Goal: Information Seeking & Learning: Understand process/instructions

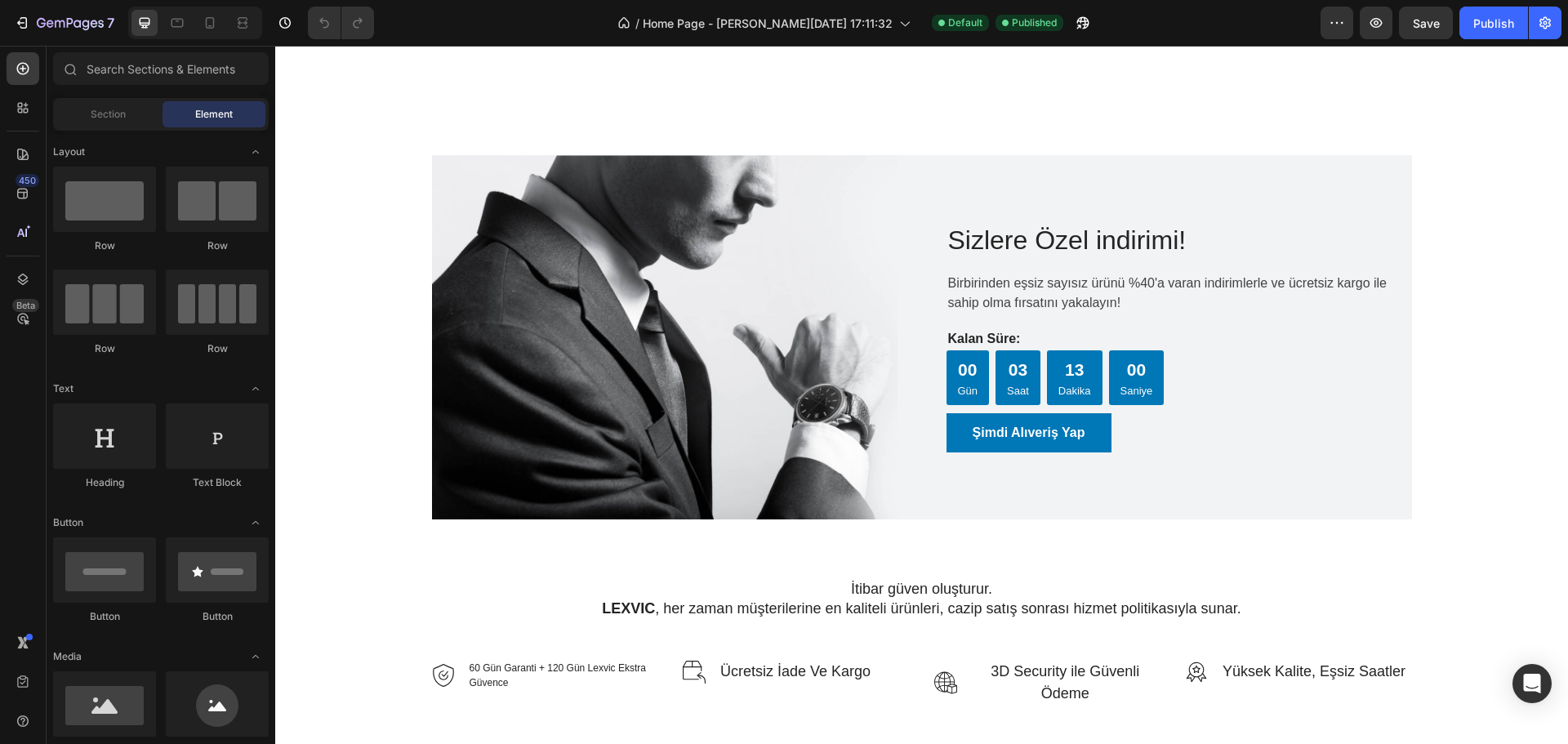
scroll to position [3922, 0]
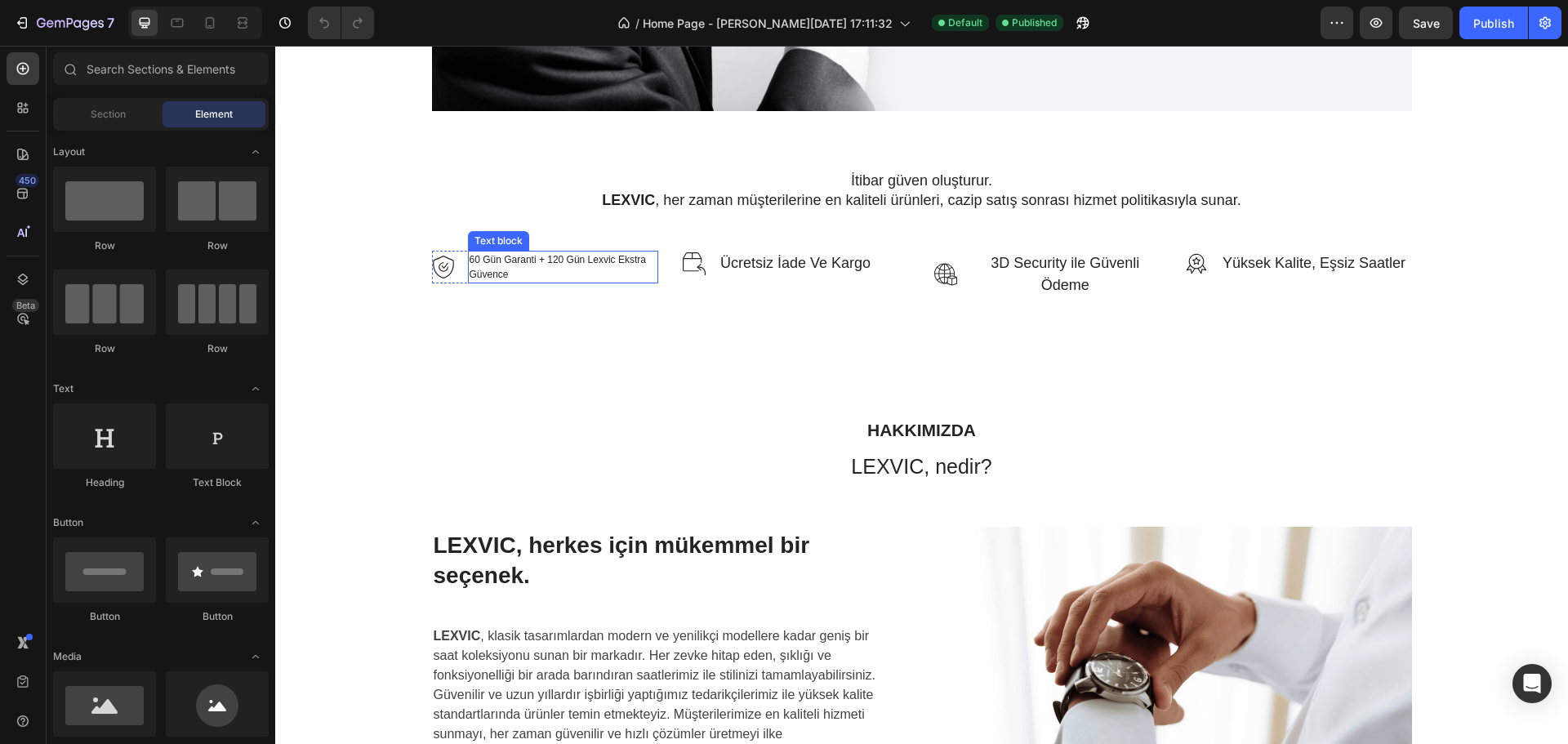
click at [526, 283] on div "60 Gün Garanti + 120 Gün Lexvic Ekstra Güvence" at bounding box center [563, 267] width 191 height 32
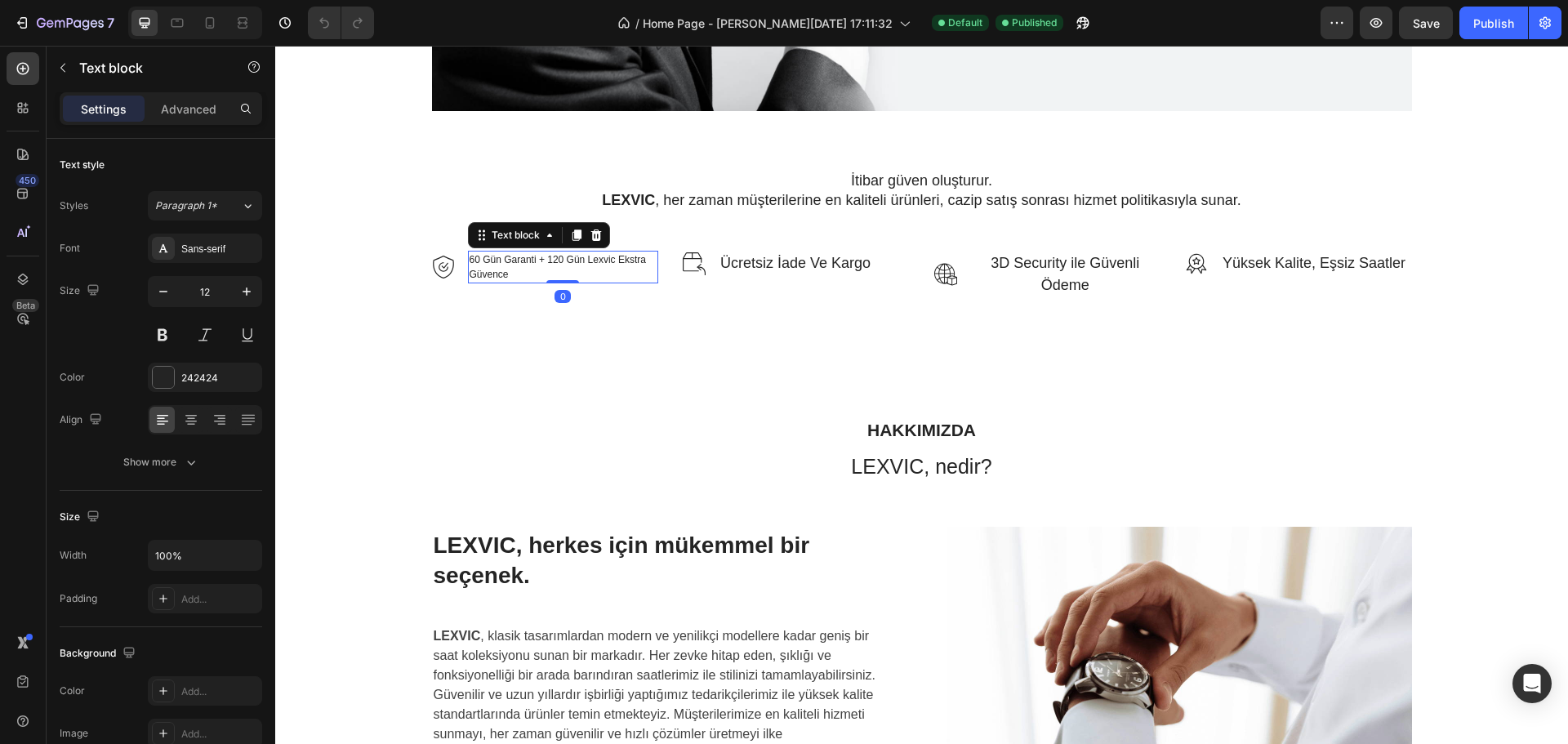
click at [481, 267] on p "60 Gün Garanti + 120 Gün Lexvic Ekstra Güvence" at bounding box center [564, 267] width 188 height 29
click at [472, 263] on p "60 Gün Garanti + 120 Gün Lexvic Ekstra Güvence" at bounding box center [564, 267] width 188 height 29
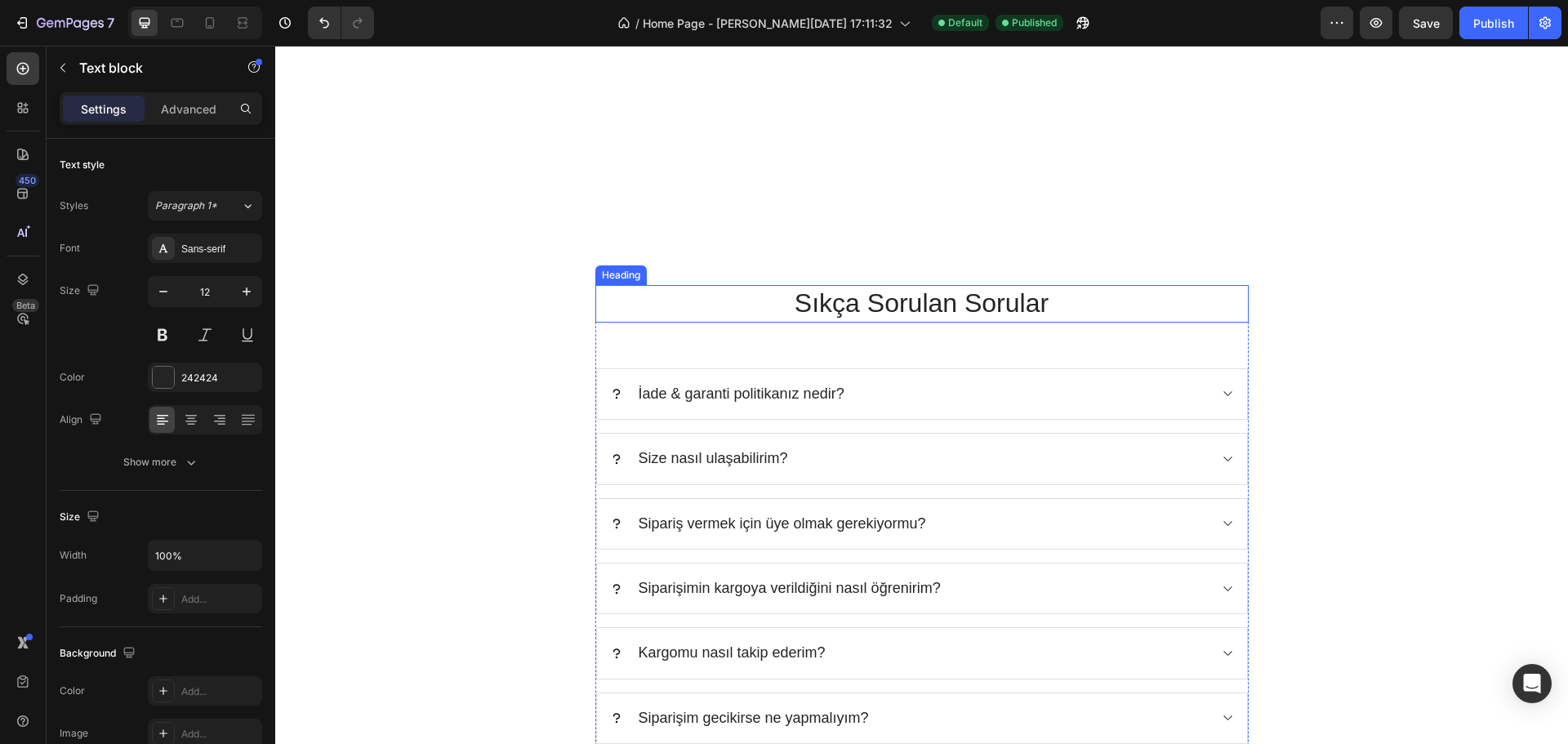
scroll to position [5230, 0]
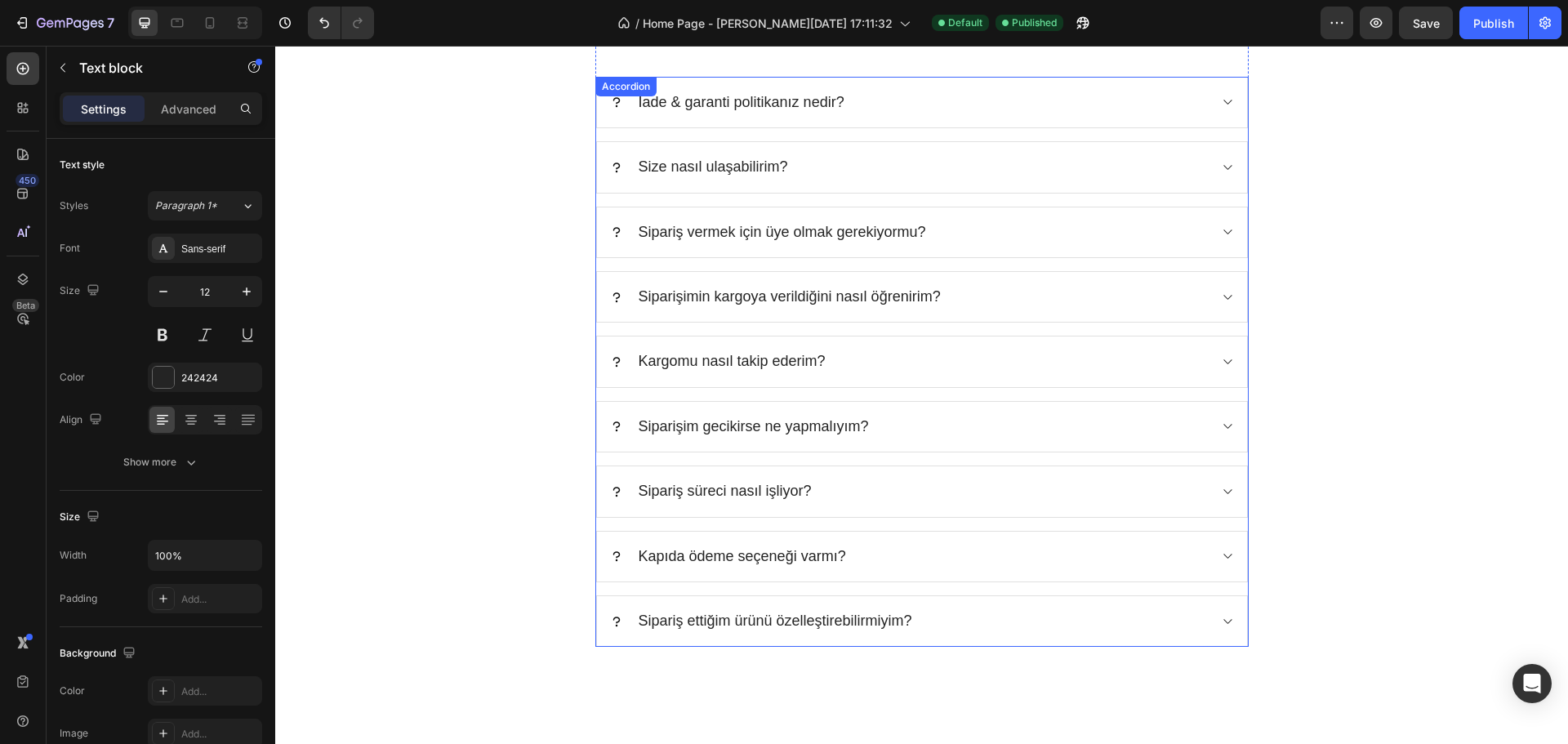
click at [809, 111] on p "İade & garanti politikanız nedir?" at bounding box center [741, 102] width 206 height 19
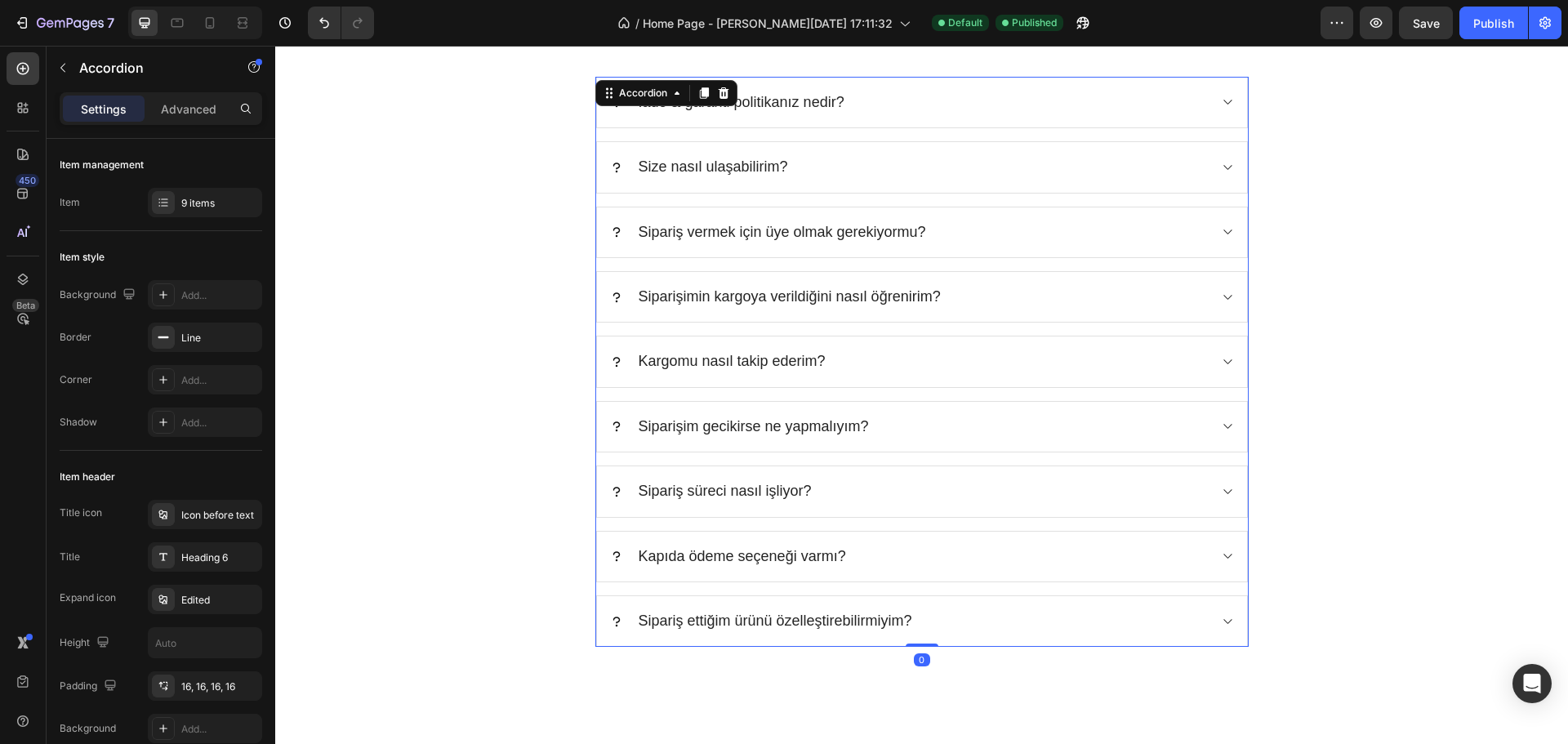
click at [946, 112] on div "İade & garanti politikanız nedir?" at bounding box center [909, 102] width 598 height 23
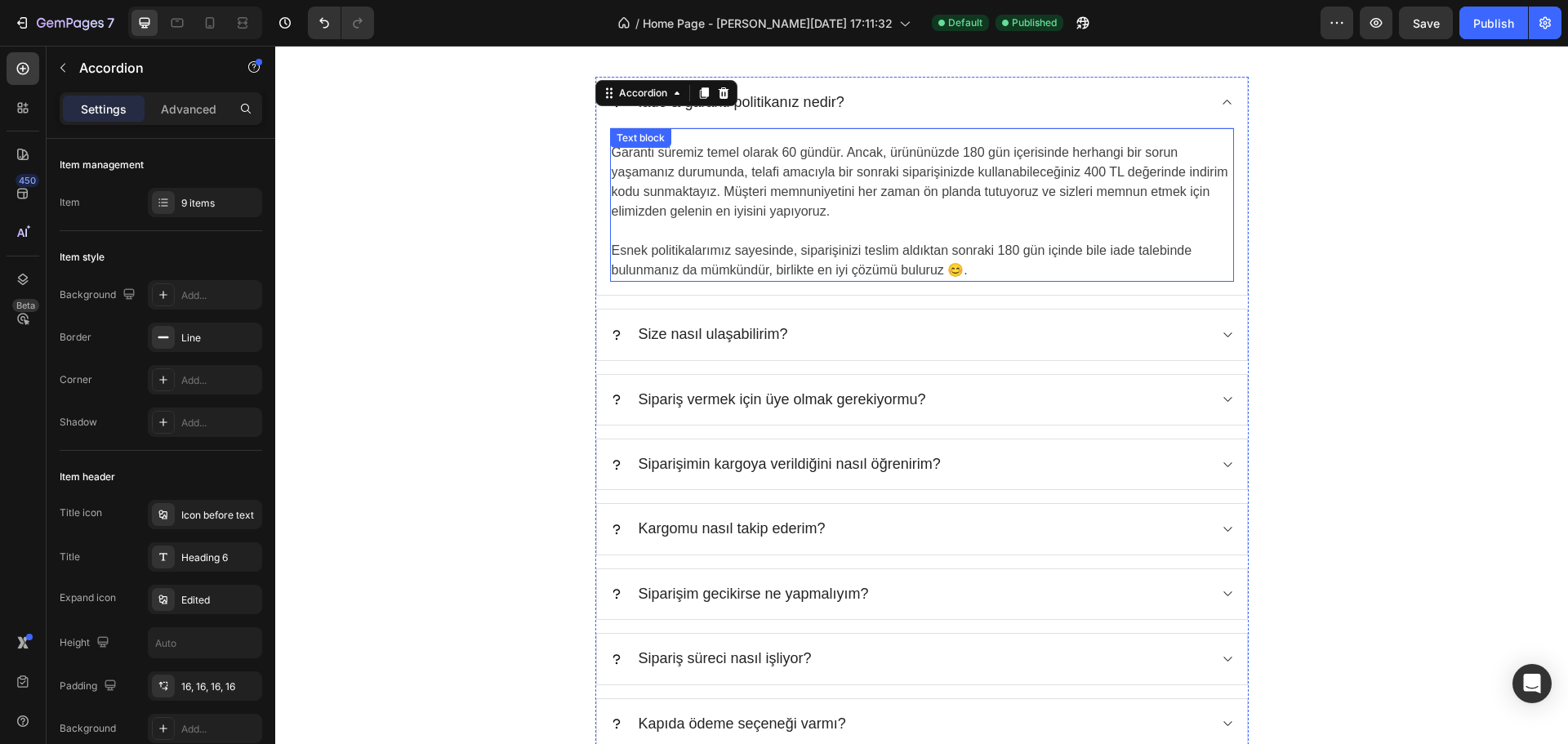
click at [783, 161] on p "Garanti süremiz temel olarak 60 gündür. Ancak, ürününüzde 180 gün içerisinde he…" at bounding box center [922, 182] width 620 height 78
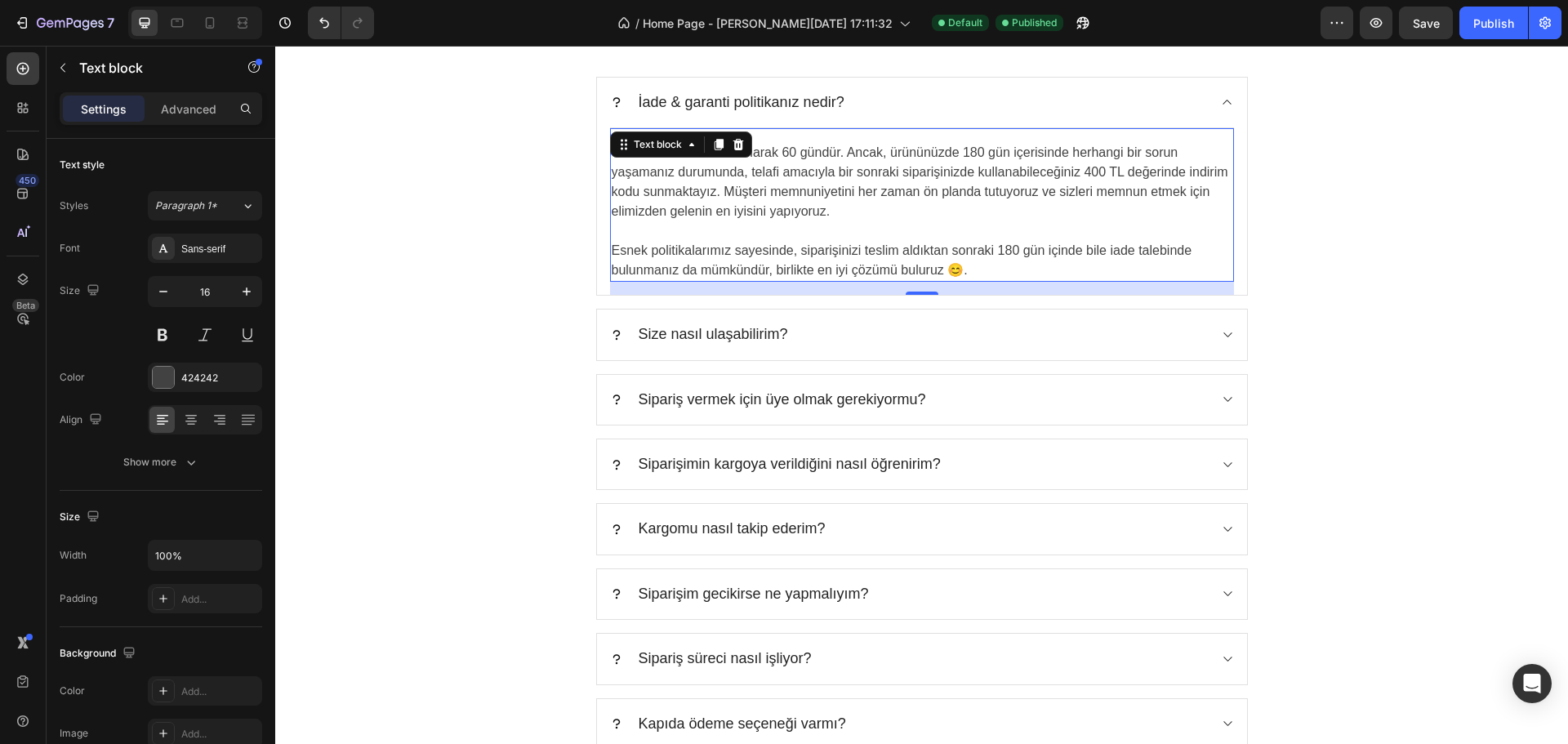
click at [784, 154] on p "Garanti süremiz temel olarak 60 gündür. Ancak, ürününüzde 180 gün içerisinde he…" at bounding box center [922, 182] width 620 height 78
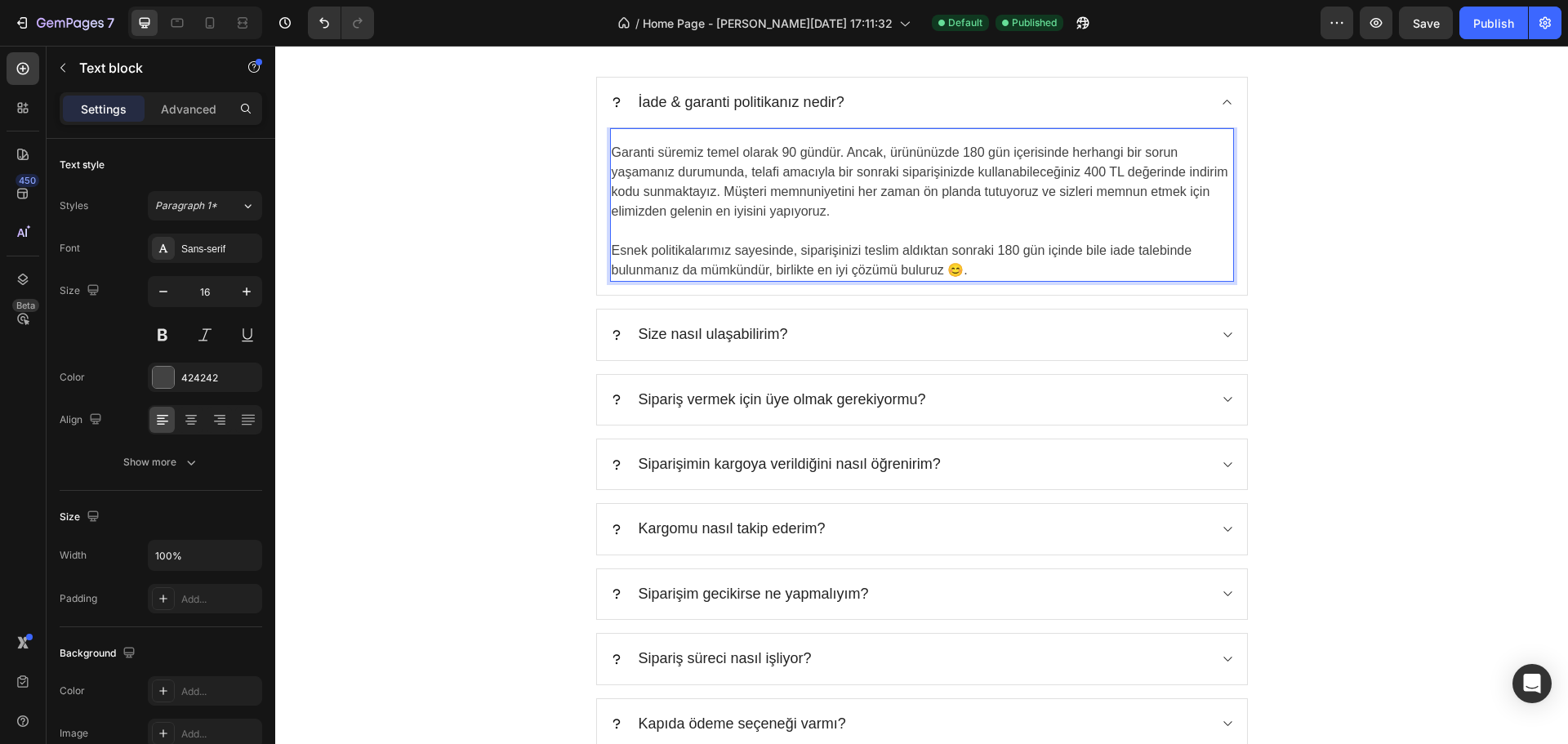
click at [973, 157] on p "Garanti süremiz temel olarak 90 gündür. Ancak, ürününüzde 180 gün içerisinde he…" at bounding box center [922, 182] width 620 height 78
click at [959, 155] on p "Garanti süremiz temel olarak 90 gündür. Ancak, ürününüzde 120 gün içerisinde he…" at bounding box center [922, 182] width 620 height 78
click at [997, 214] on p "Garanti süremiz temel olarak 90 gündür. Ancak, ürününüzde 90 gün bittikten sonr…" at bounding box center [922, 182] width 620 height 78
click at [842, 185] on p "Garanti süremiz temel olarak 90 gündür. Ancak, ürününüzde 90 gün bittikten sonr…" at bounding box center [922, 182] width 620 height 78
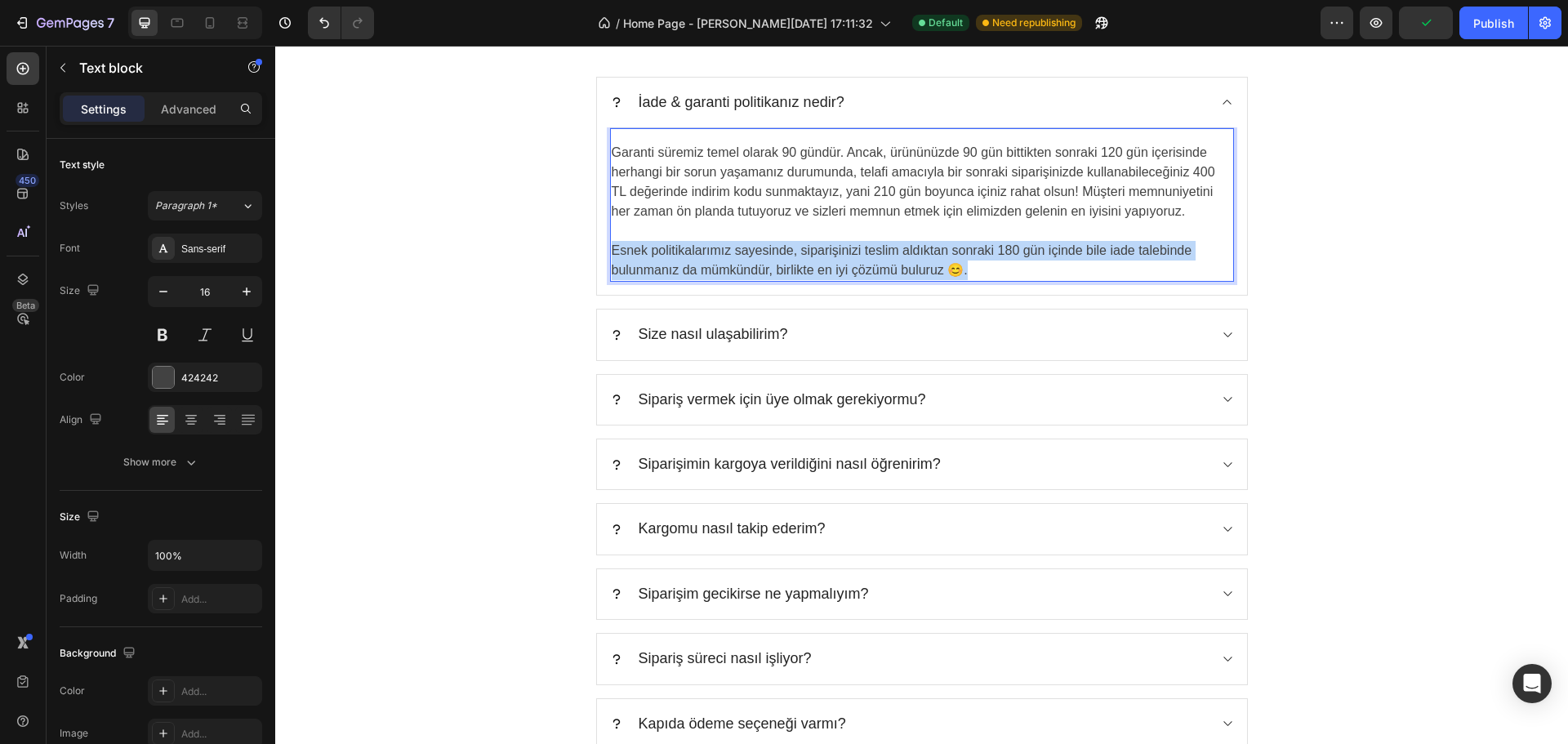
drag, startPoint x: 971, startPoint y: 272, endPoint x: 608, endPoint y: 243, distance: 364.2
click at [612, 243] on p "Esnek politikalarımız sayesinde, siparişinizi teslim aldıktan sonraki 180 gün i…" at bounding box center [922, 260] width 620 height 39
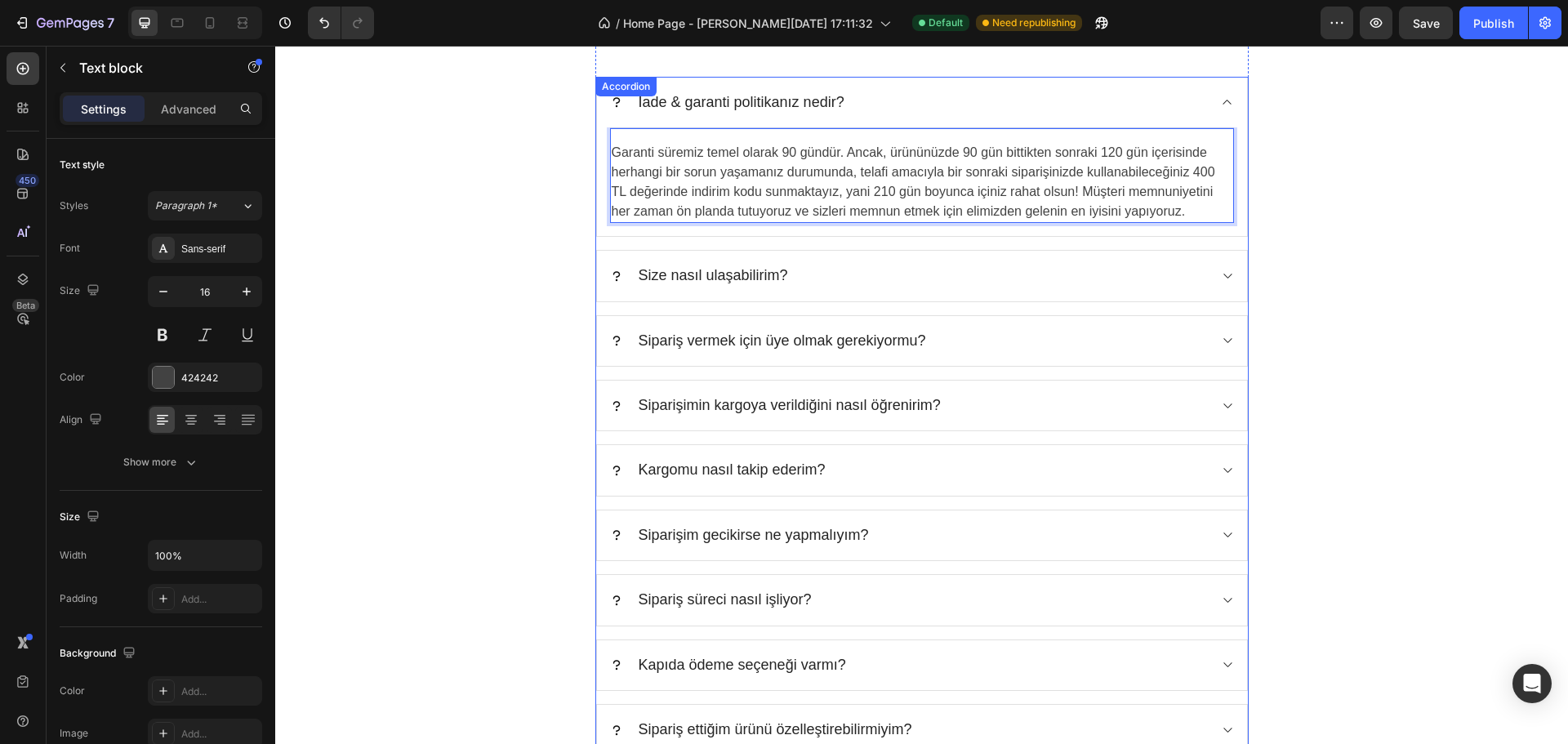
click at [1103, 269] on div "Size nasıl ulaşabilirim?" at bounding box center [909, 276] width 598 height 23
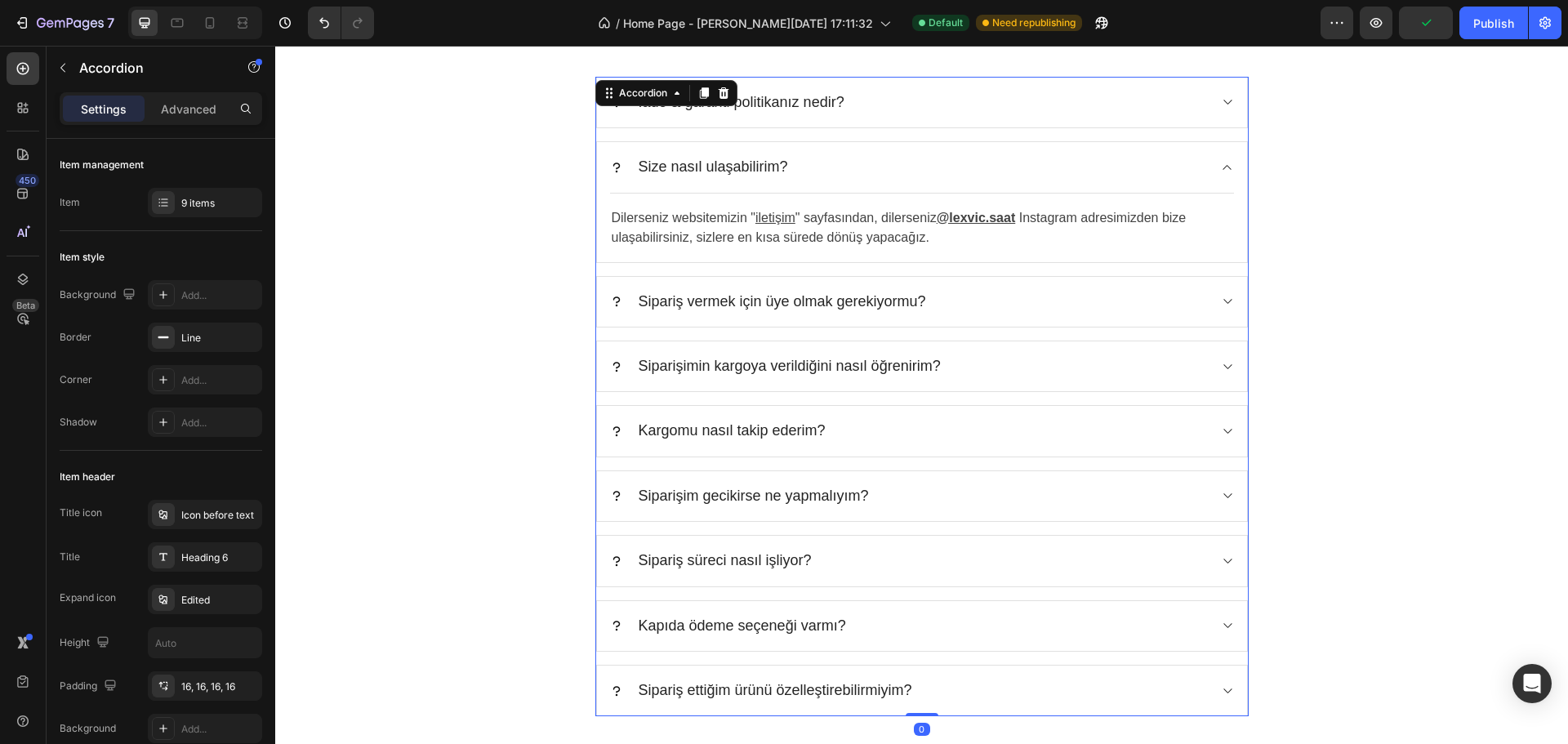
click at [1061, 171] on div "Size nasıl ulaşabilirim?" at bounding box center [909, 167] width 598 height 23
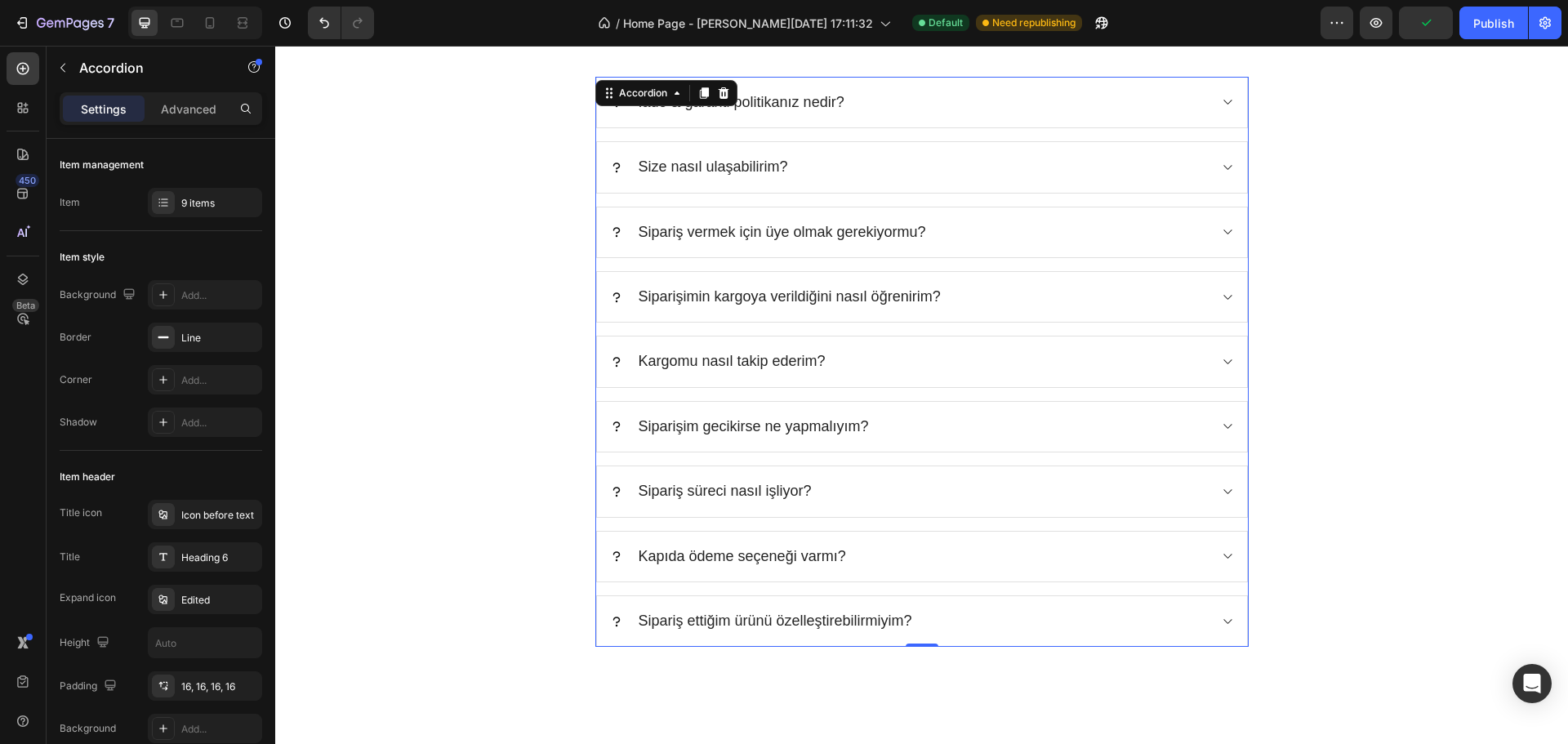
click at [901, 244] on div "Sipariş vermek için üye olmak gerekiyormu?" at bounding box center [782, 232] width 292 height 23
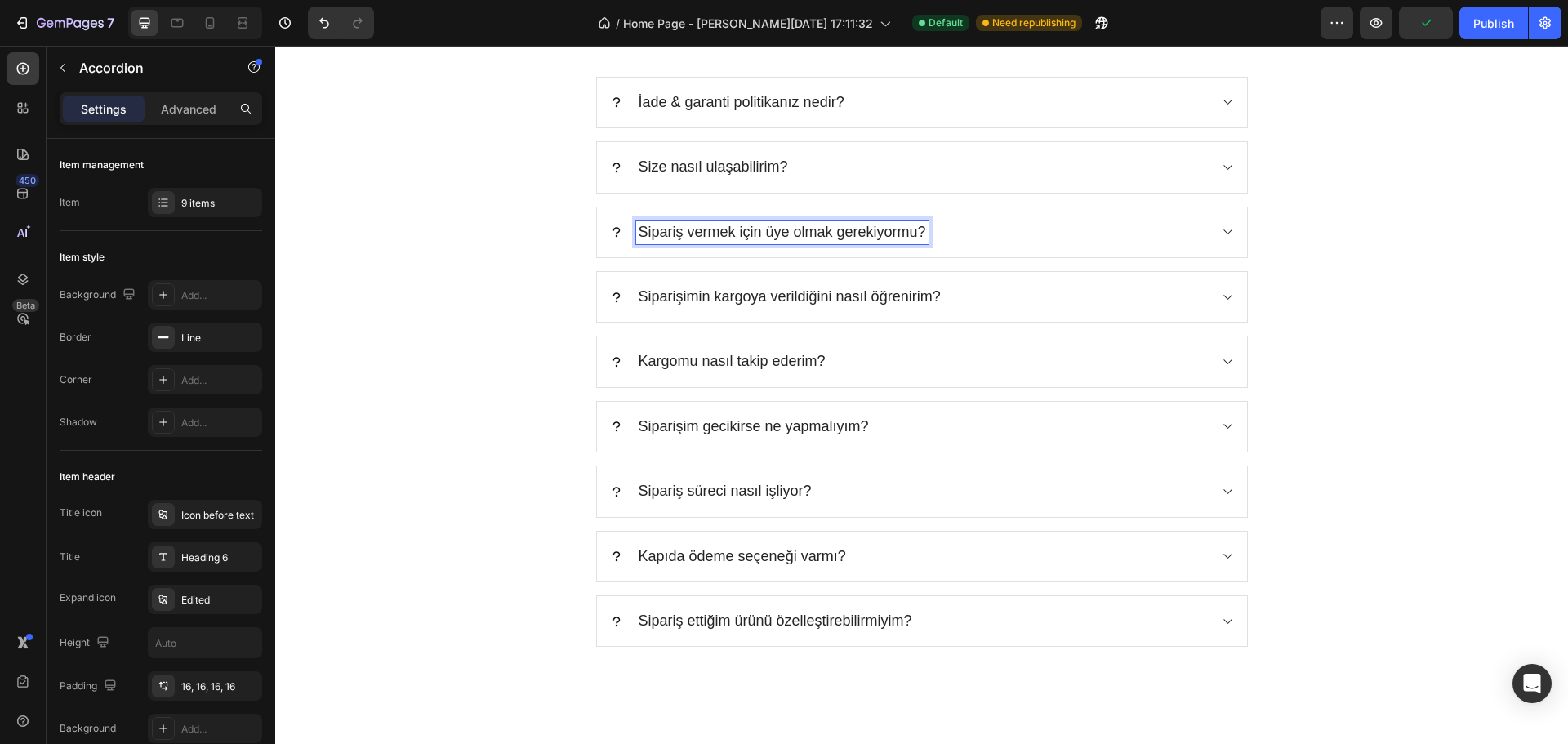
click at [1014, 240] on div "Sipariş vermek için üye olmak gerekiyormu?" at bounding box center [909, 232] width 598 height 23
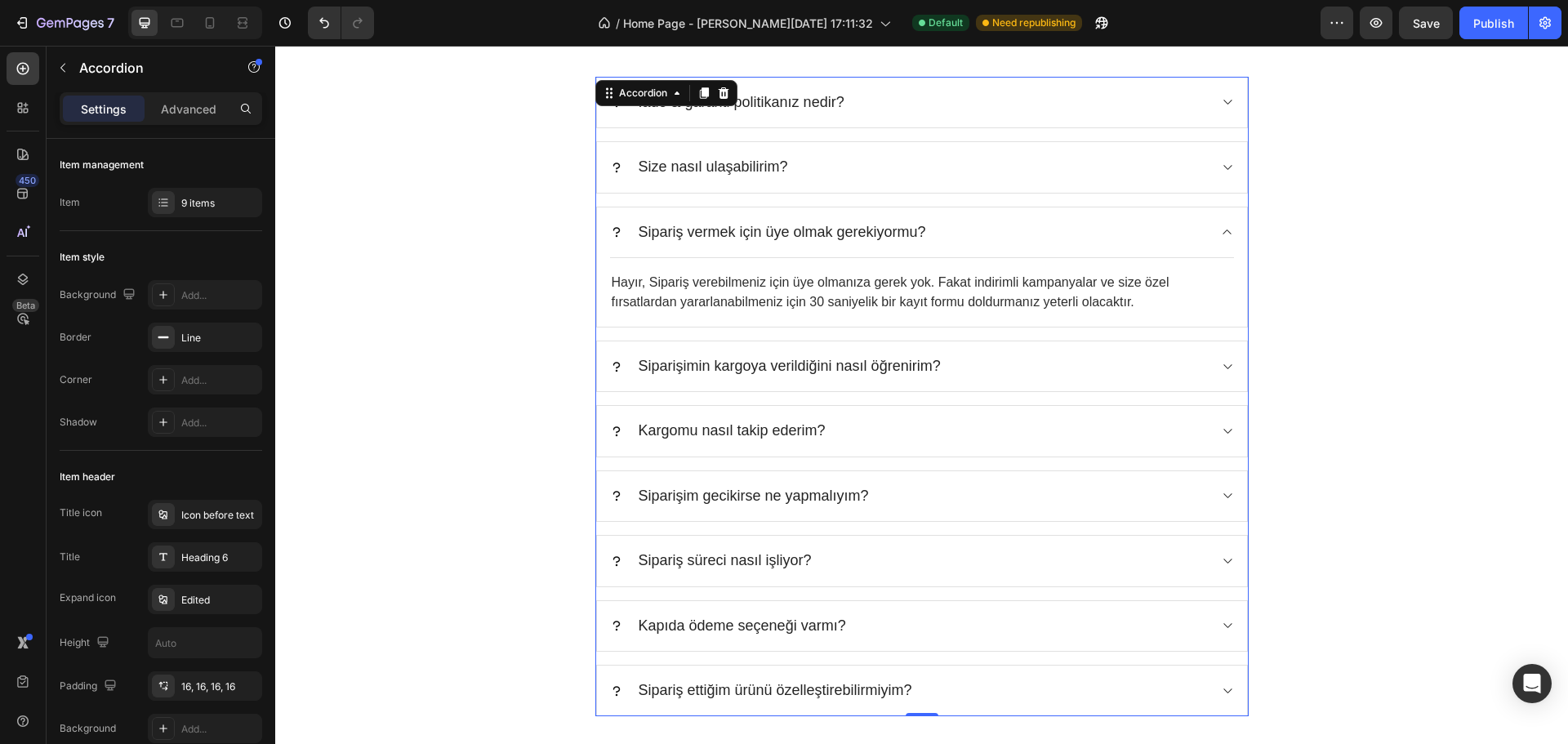
click at [1014, 240] on div "Sipariş vermek için üye olmak gerekiyormu?" at bounding box center [909, 232] width 598 height 23
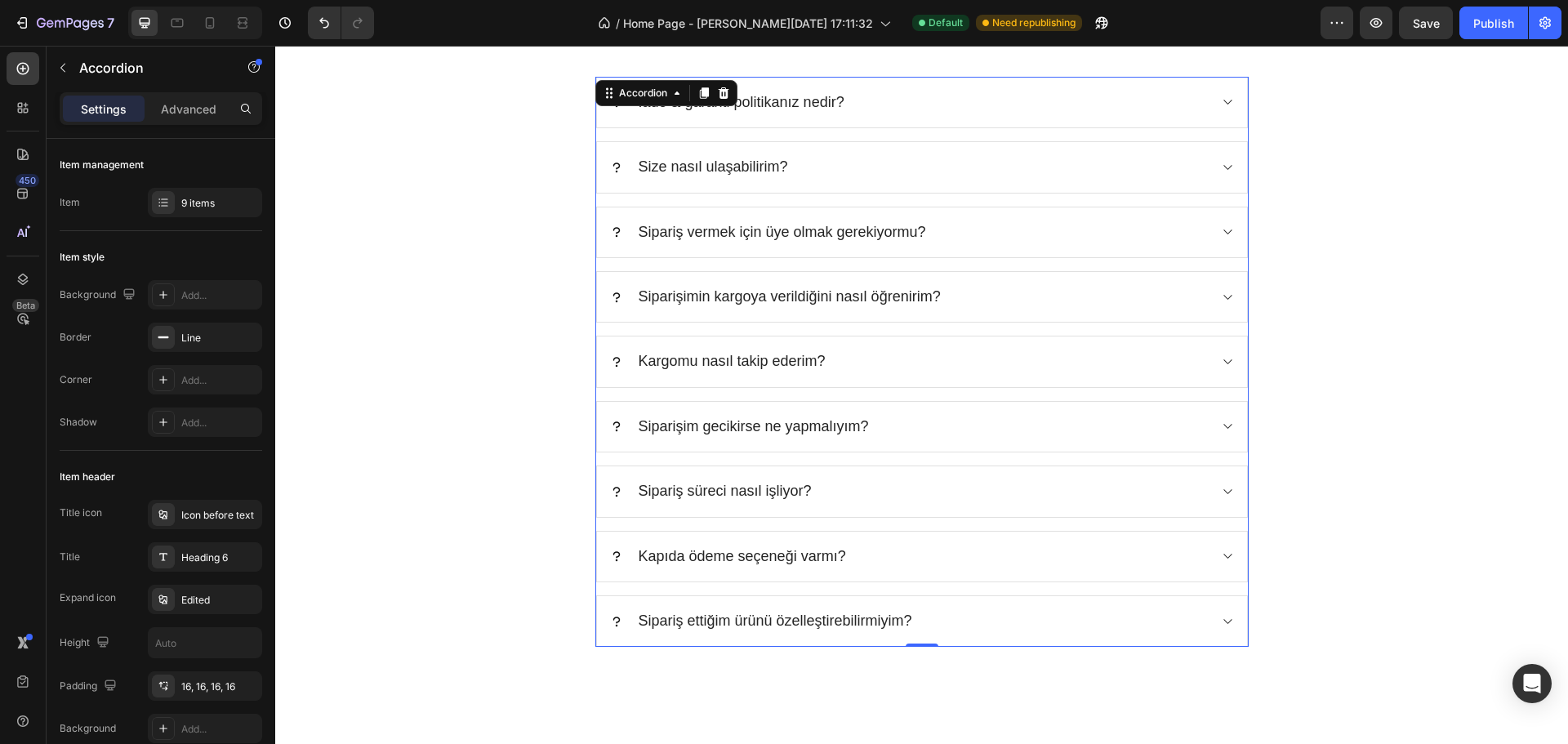
click at [995, 294] on div "Siparişimin kargoya verildiğini nasıl öğrenirim?" at bounding box center [909, 297] width 598 height 23
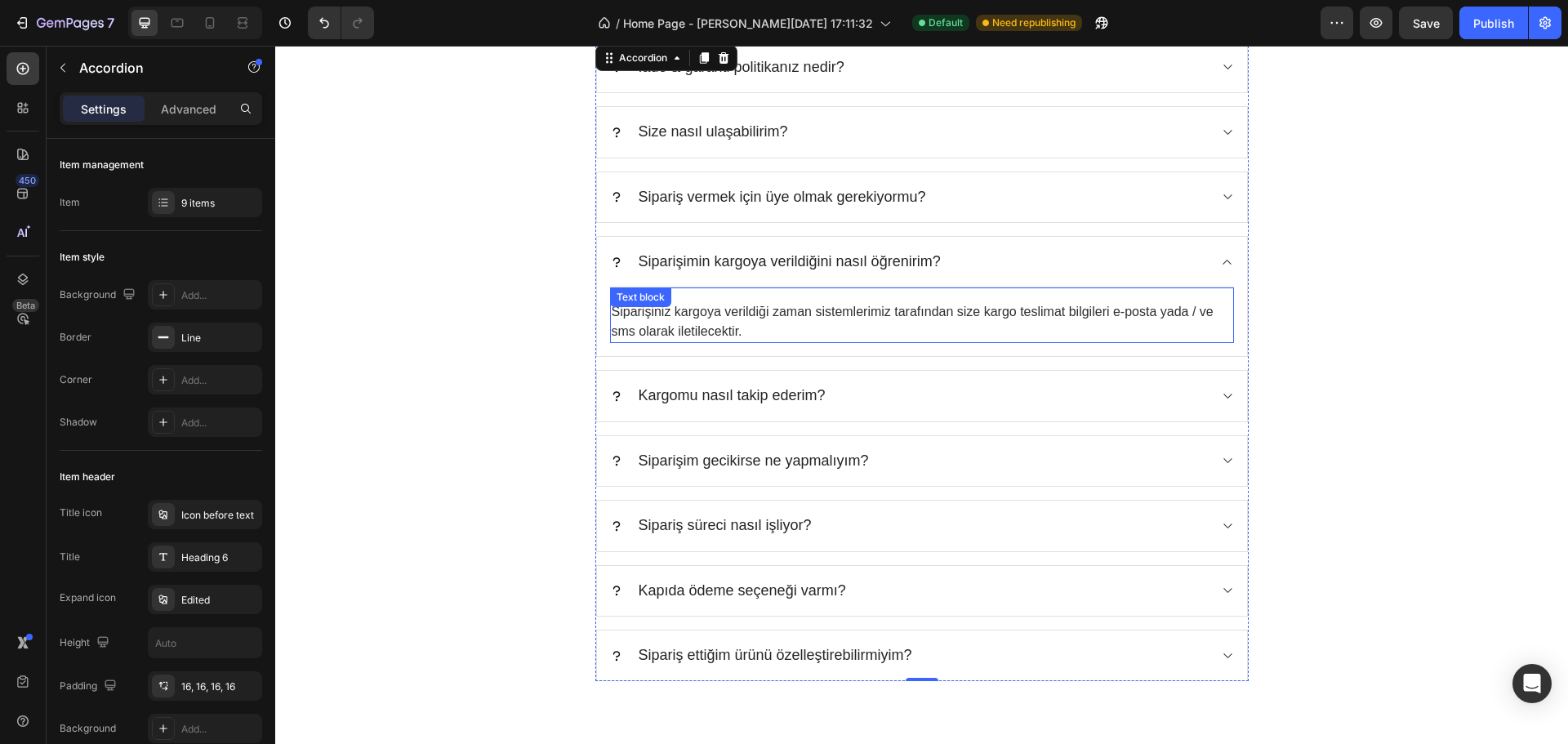
scroll to position [5311, 0]
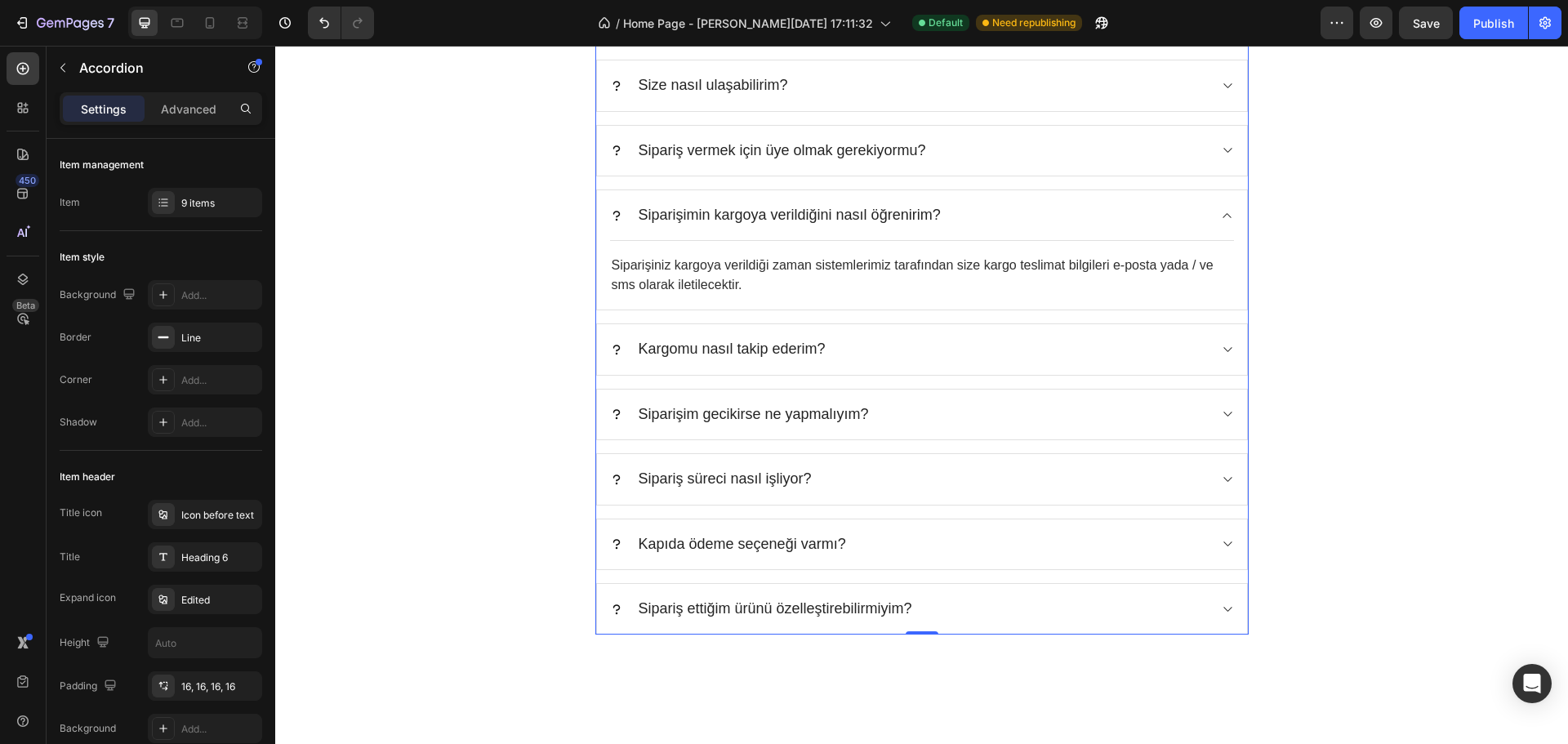
click at [1008, 149] on div "Sipariş vermek için üye olmak gerekiyormu?" at bounding box center [909, 151] width 598 height 23
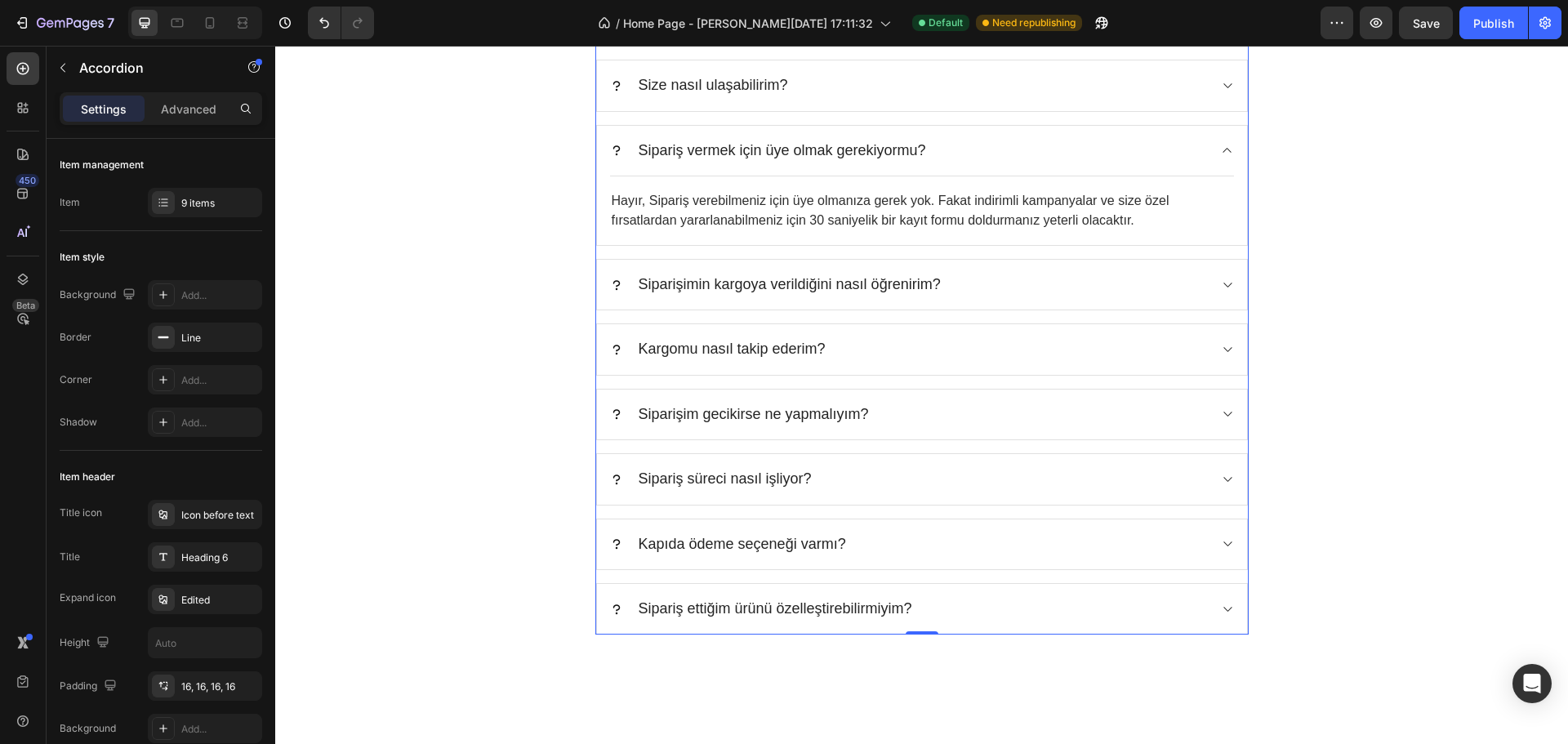
click at [1008, 149] on div "Sipariş vermek için üye olmak gerekiyormu?" at bounding box center [909, 151] width 598 height 23
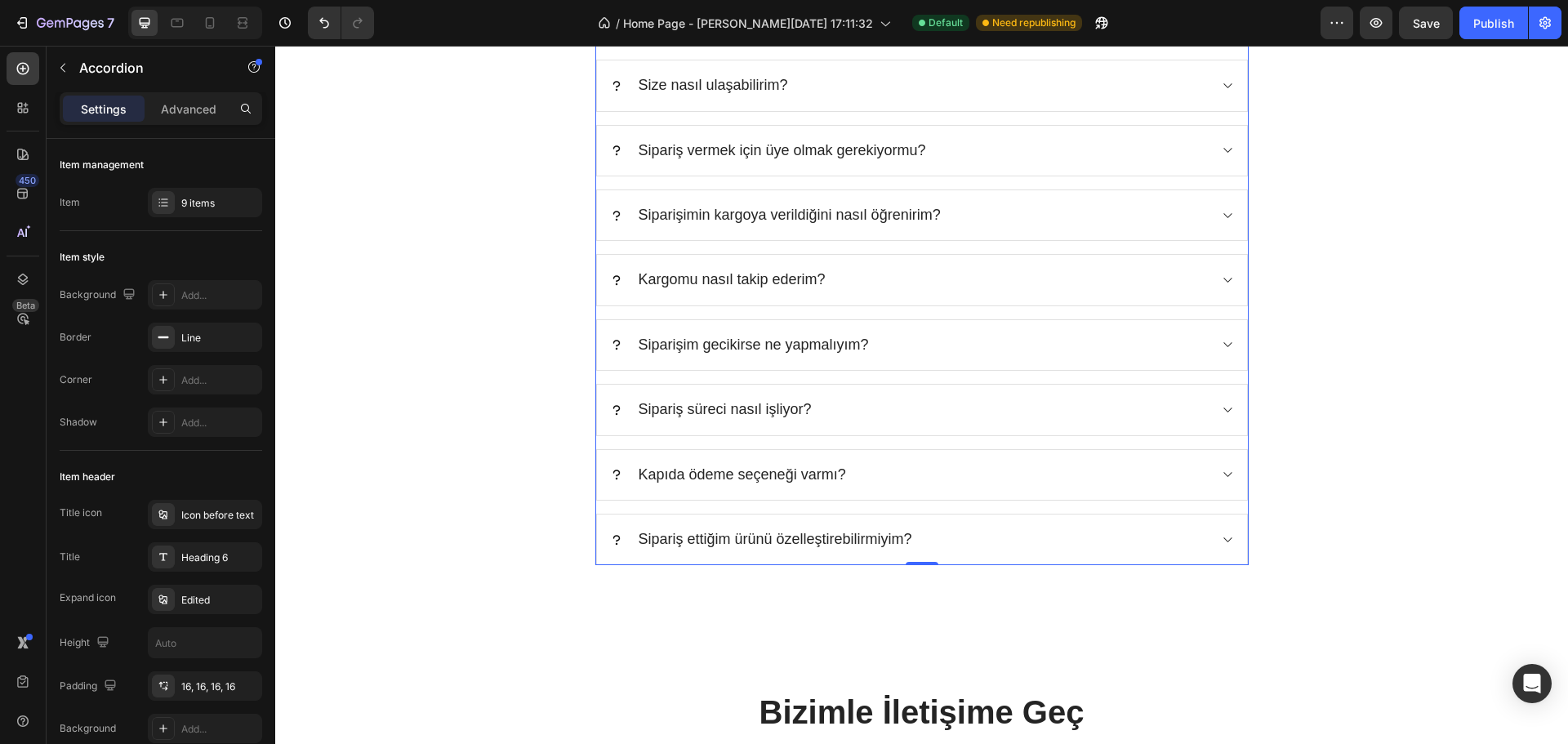
click at [975, 200] on div "Siparişimin kargoya verildiğini nasıl öğrenirim?" at bounding box center [922, 216] width 650 height 50
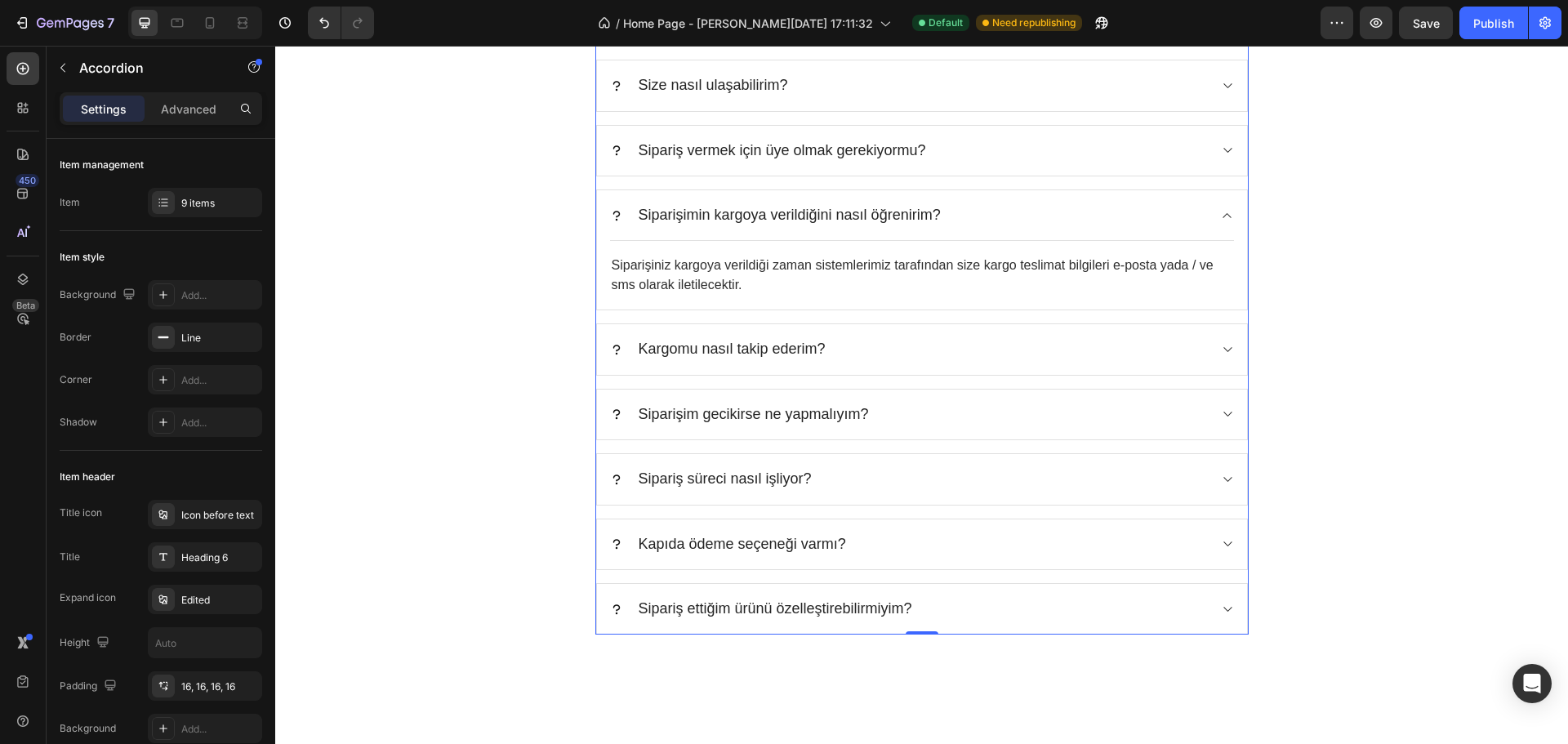
click at [973, 216] on div "Siparişimin kargoya verildiğini nasıl öğrenirim?" at bounding box center [909, 215] width 598 height 23
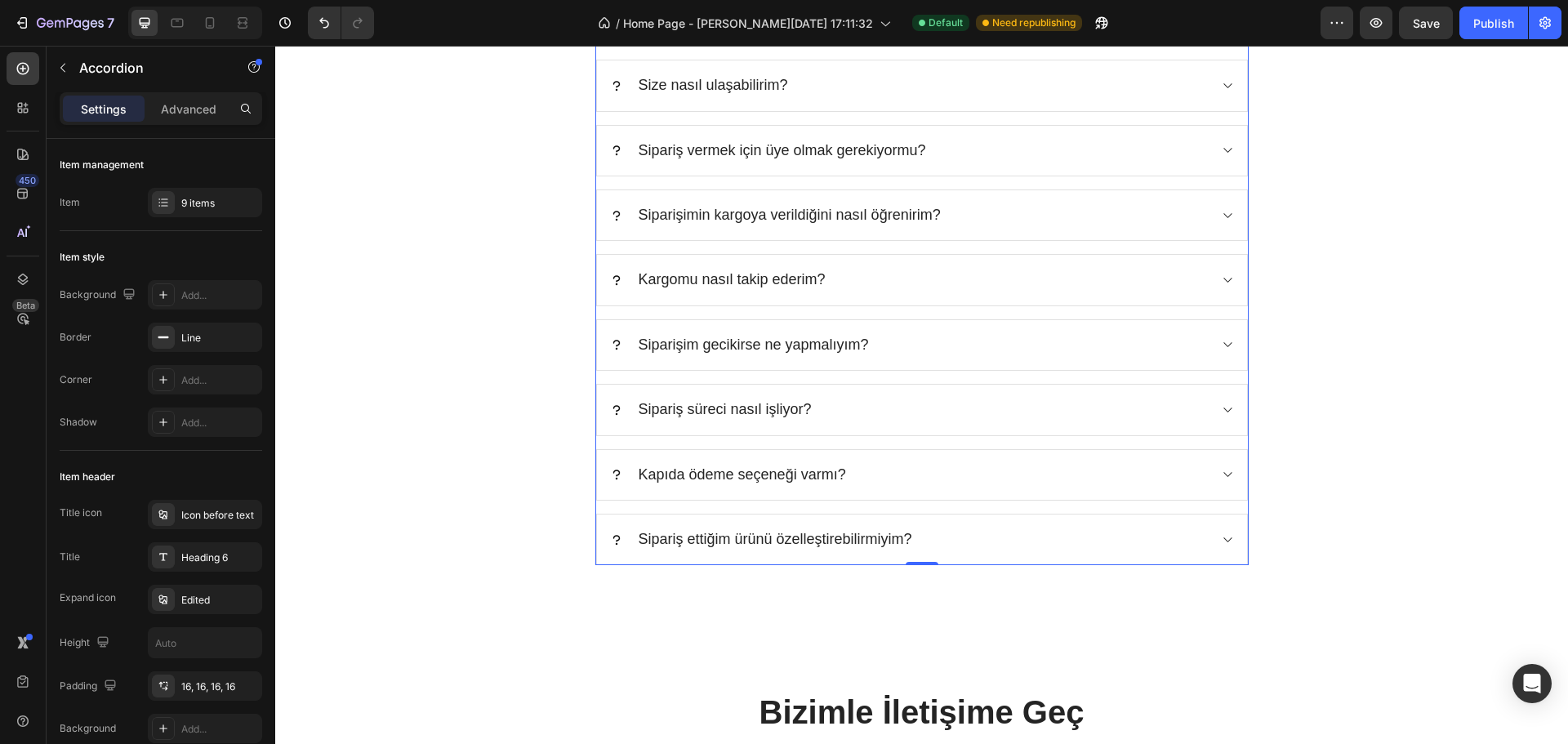
click at [913, 284] on div "Kargomu nasıl takip ederim?" at bounding box center [909, 280] width 598 height 23
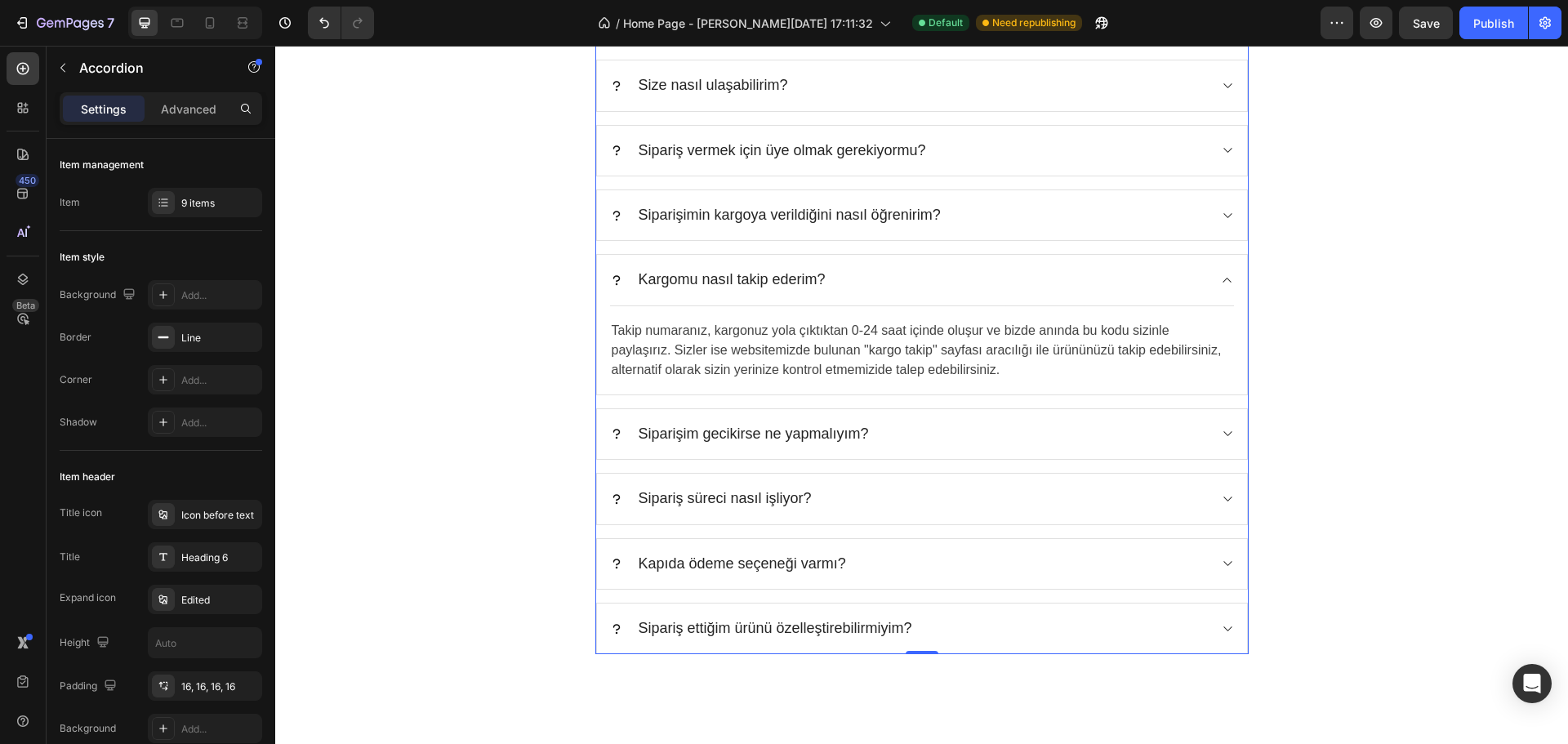
click at [927, 274] on div "Kargomu nasıl takip ederim?" at bounding box center [909, 280] width 598 height 23
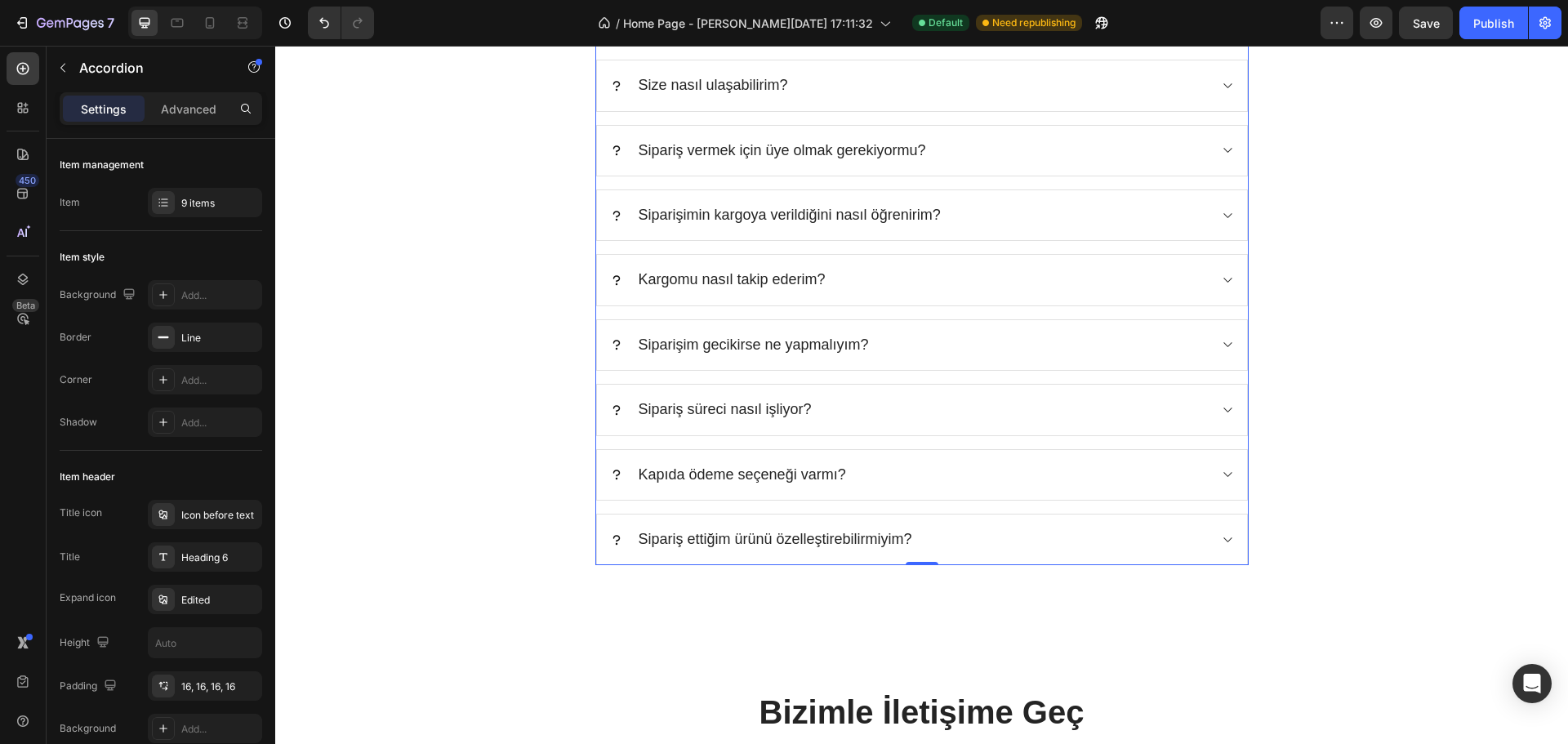
click at [914, 328] on div "Siparişim gecikirse ne yapmalıyım?" at bounding box center [922, 345] width 650 height 50
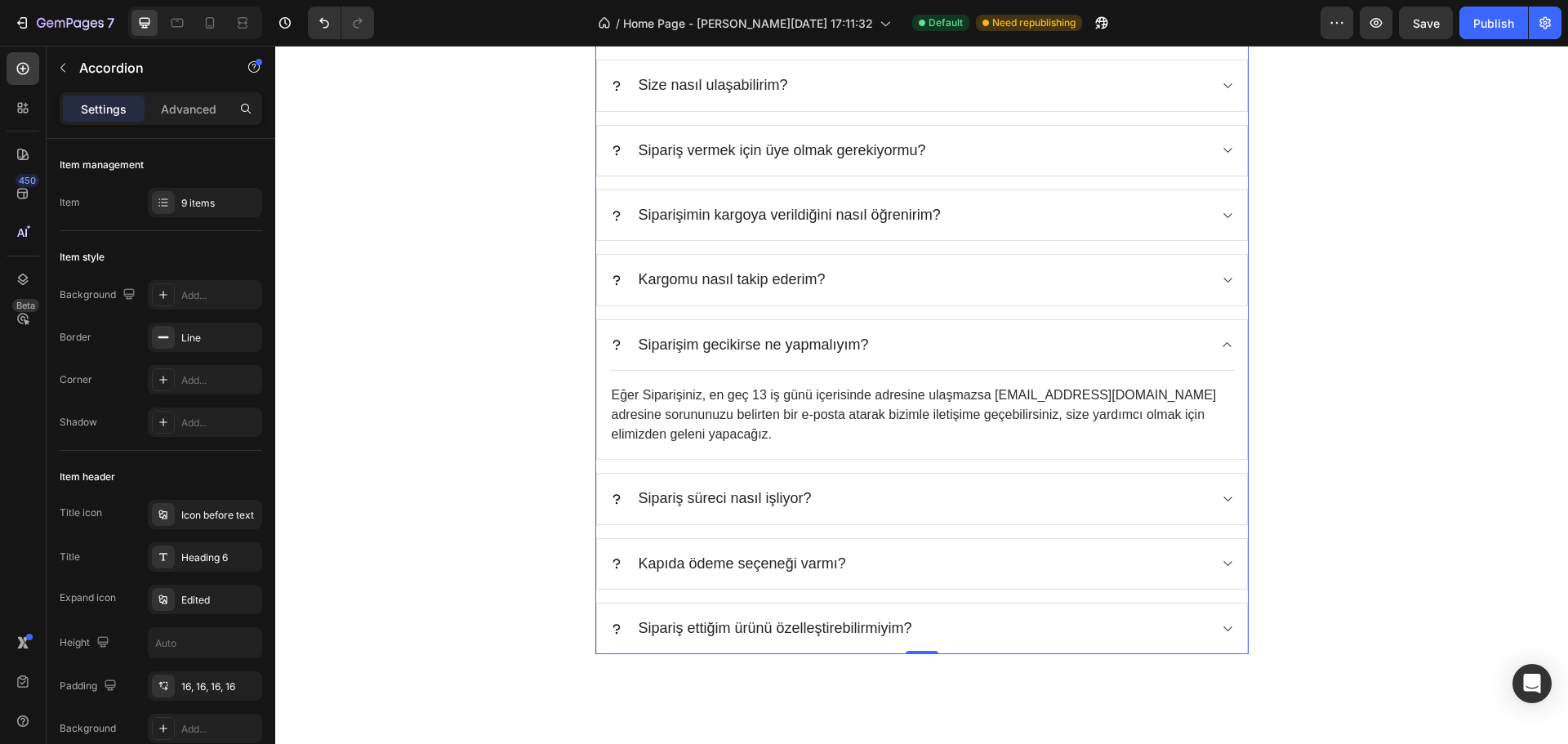
click at [874, 336] on div "Siparişim gecikirse ne yapmalıyım?" at bounding box center [909, 345] width 598 height 23
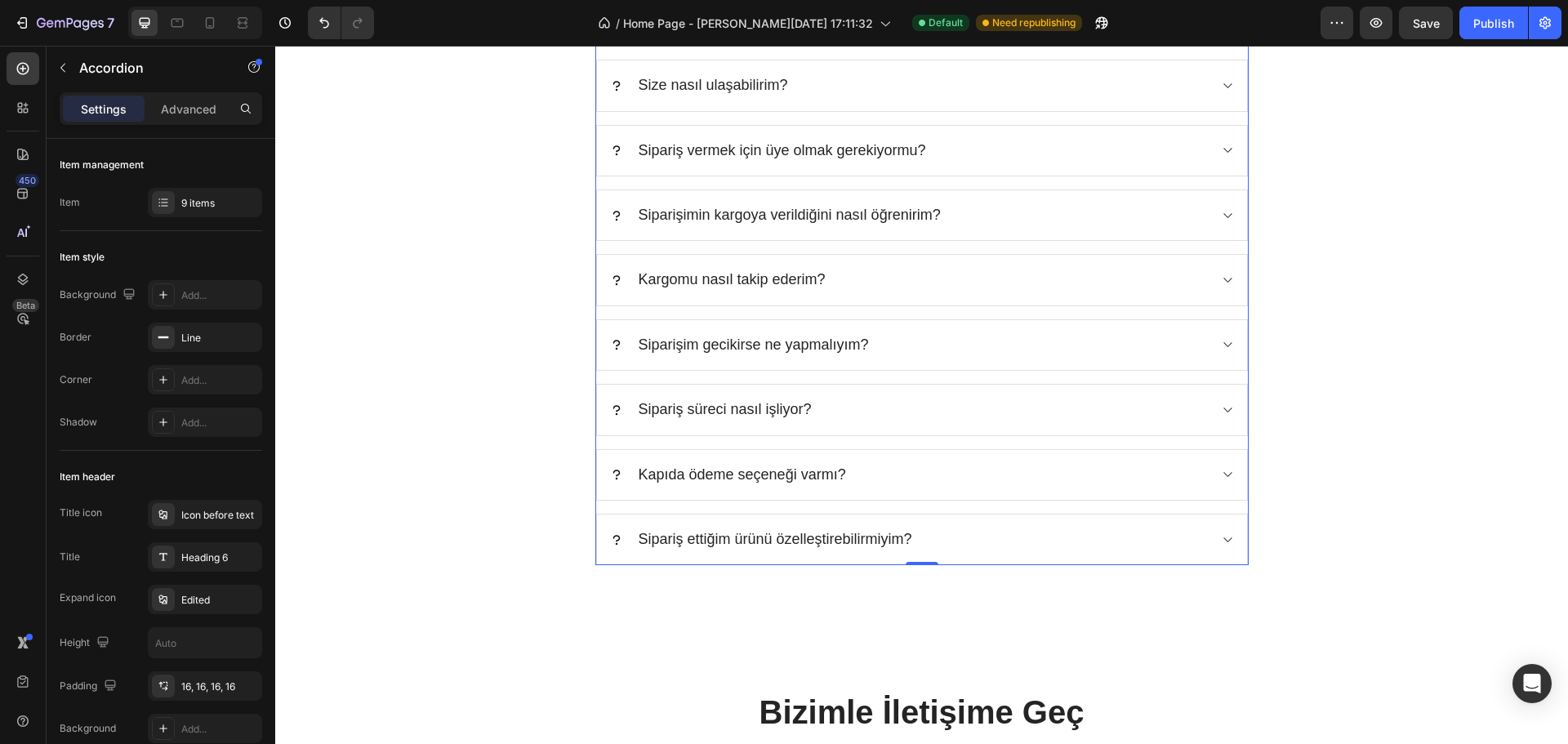
click at [859, 402] on div "Sipariş süreci nasıl işliyor?" at bounding box center [909, 410] width 598 height 23
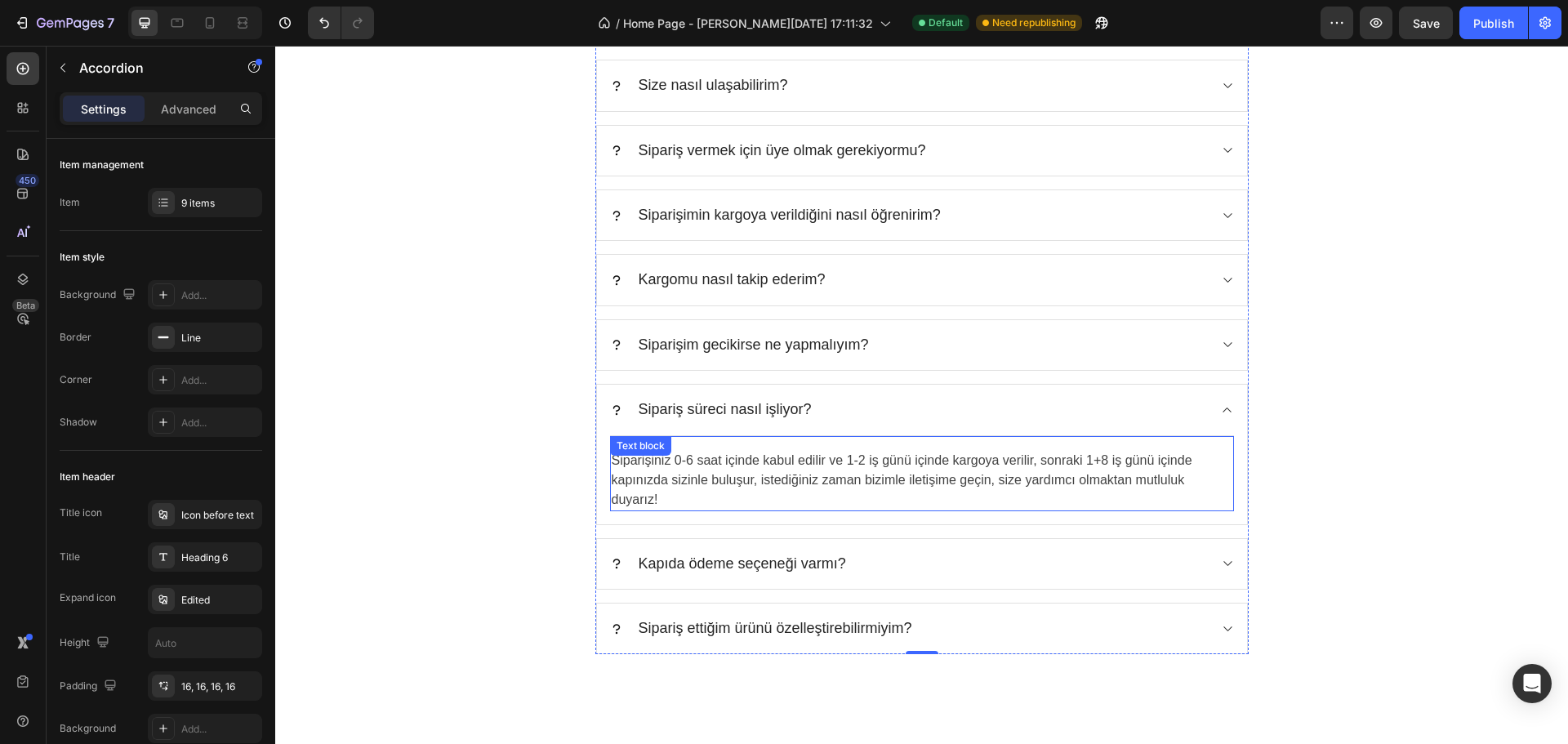
click at [861, 458] on p "Siparişiniz 0-6 saat içinde kabul edilir ve 1-2 iş günü içinde kargoya verilir,…" at bounding box center [922, 480] width 620 height 59
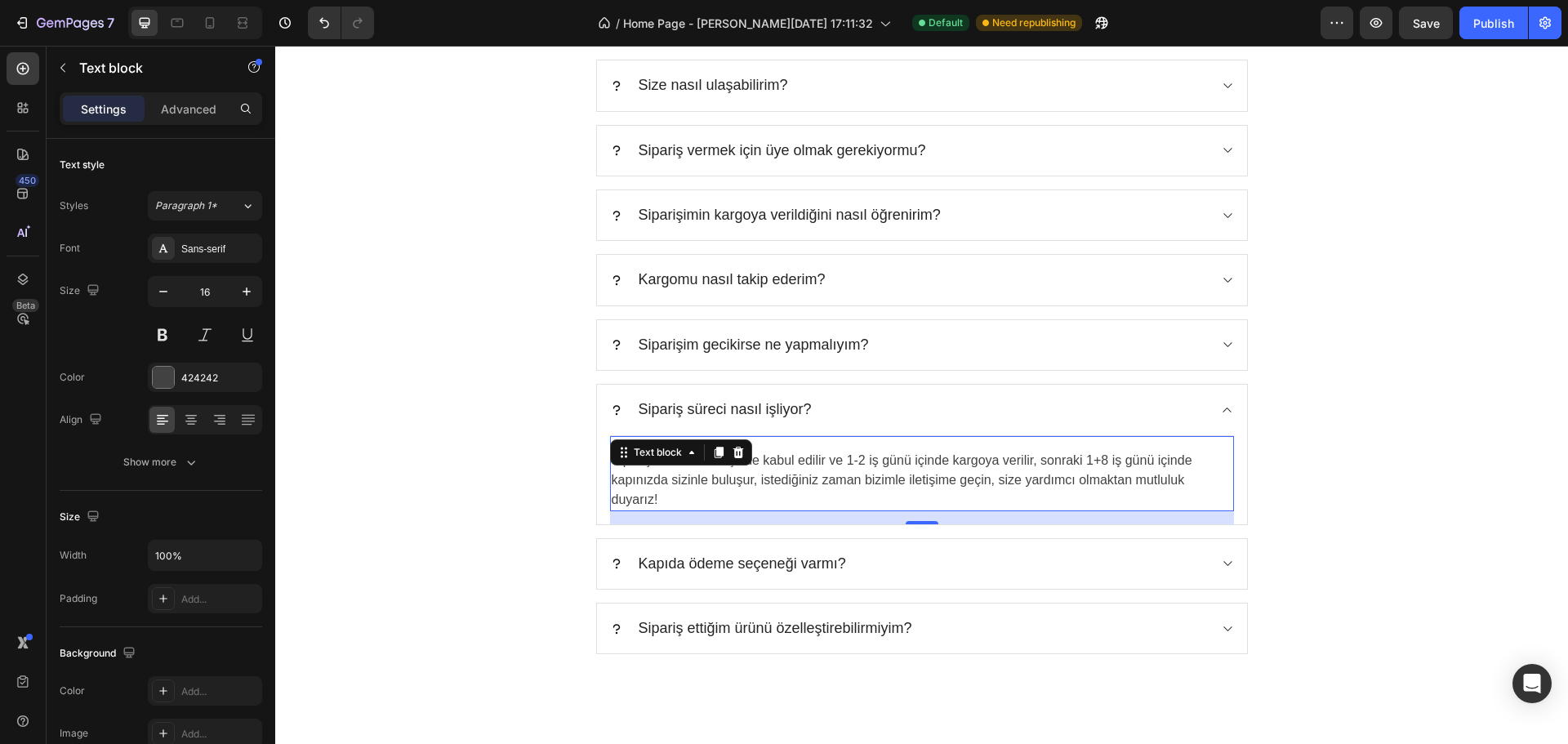
click at [861, 458] on p "Siparişiniz 0-6 saat içinde kabul edilir ve 1-2 iş günü içinde kargoya verilir,…" at bounding box center [922, 480] width 620 height 59
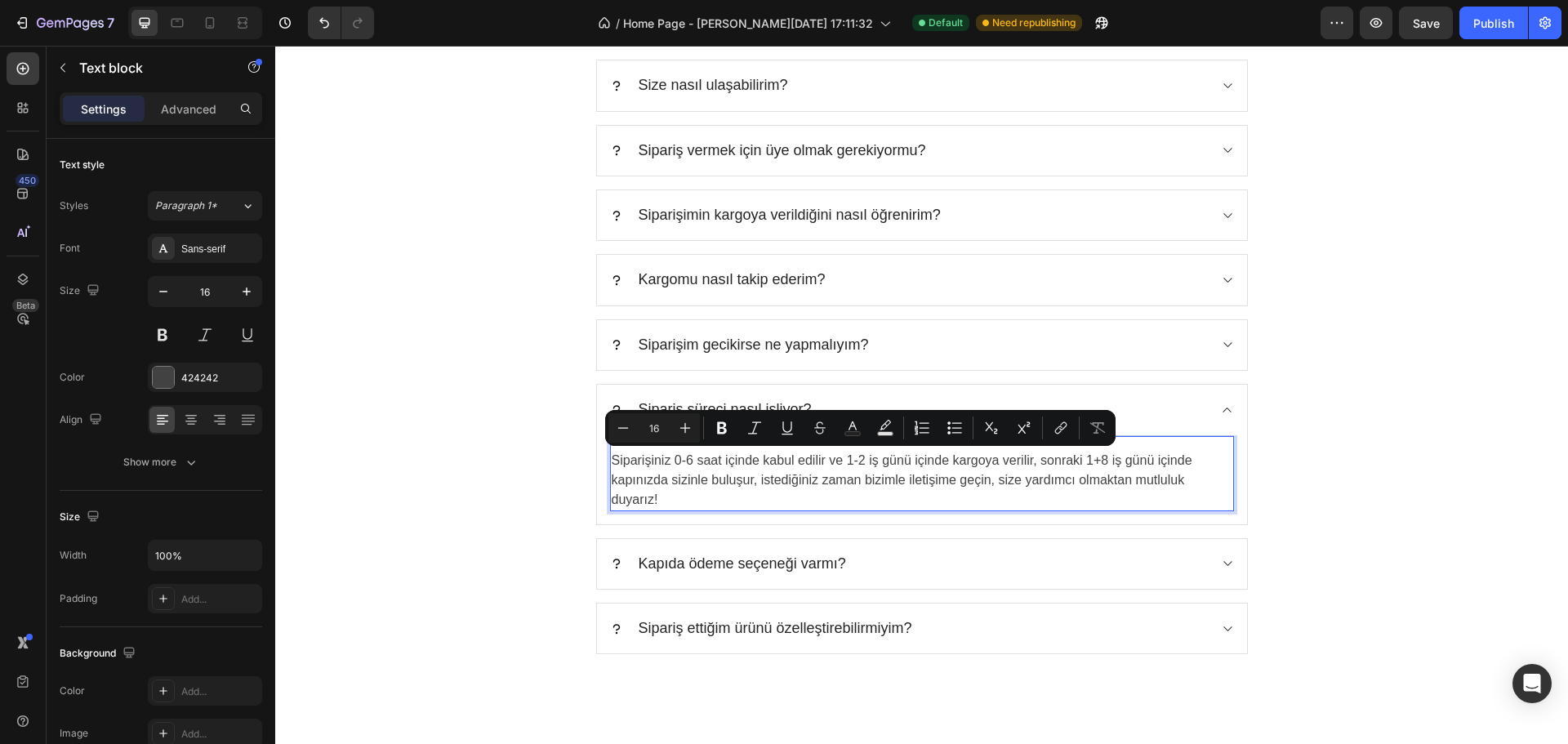
click at [849, 458] on p "Siparişiniz 0-6 saat içinde kabul edilir ve 1-2 iş günü içinde kargoya verilir,…" at bounding box center [922, 480] width 620 height 59
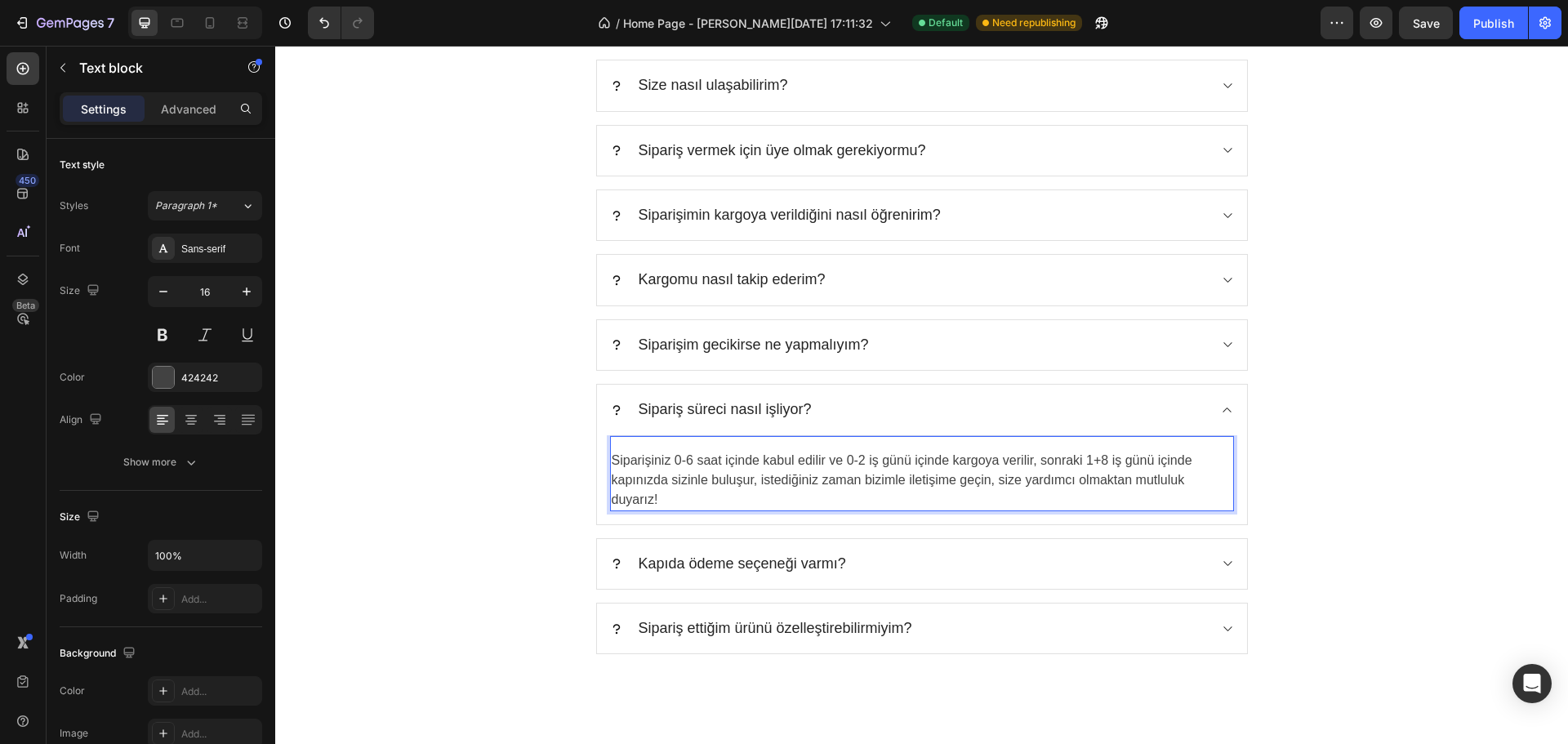
click at [1093, 464] on p "Siparişiniz 0-6 saat içinde kabul edilir ve 0-2 iş günü içinde kargoya verilir,…" at bounding box center [922, 480] width 620 height 59
click at [723, 490] on p "Siparişiniz 0-6 saat içinde kabul edilir ve 0-2 iş günü içinde kargoya verilir,…" at bounding box center [922, 480] width 620 height 59
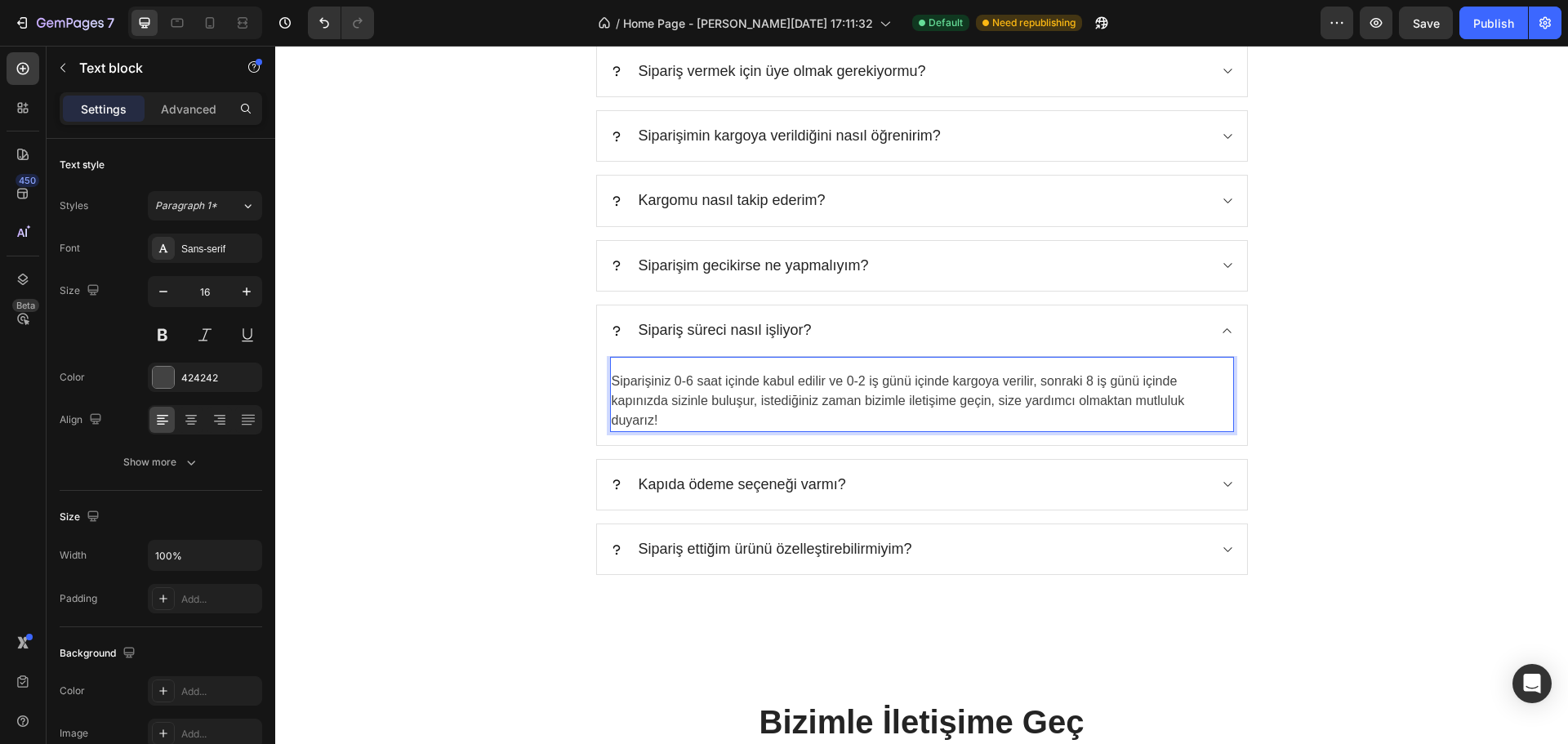
scroll to position [5393, 0]
click at [933, 471] on div "Kapıda ödeme seçeneği varmı?" at bounding box center [909, 482] width 598 height 23
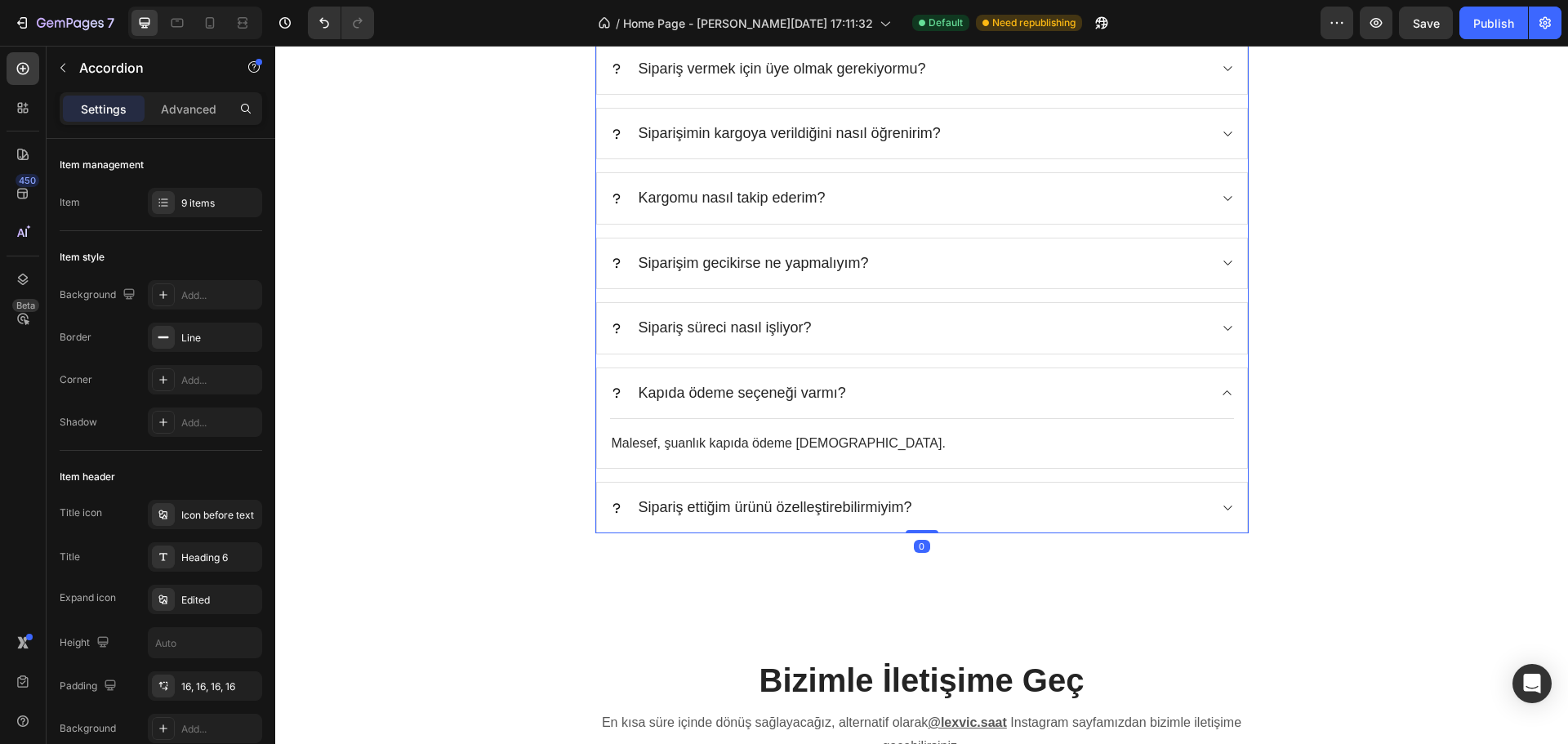
click at [920, 496] on div "Sipariş ettiğim ürünü özelleştirebilirmiyim?" at bounding box center [909, 507] width 598 height 23
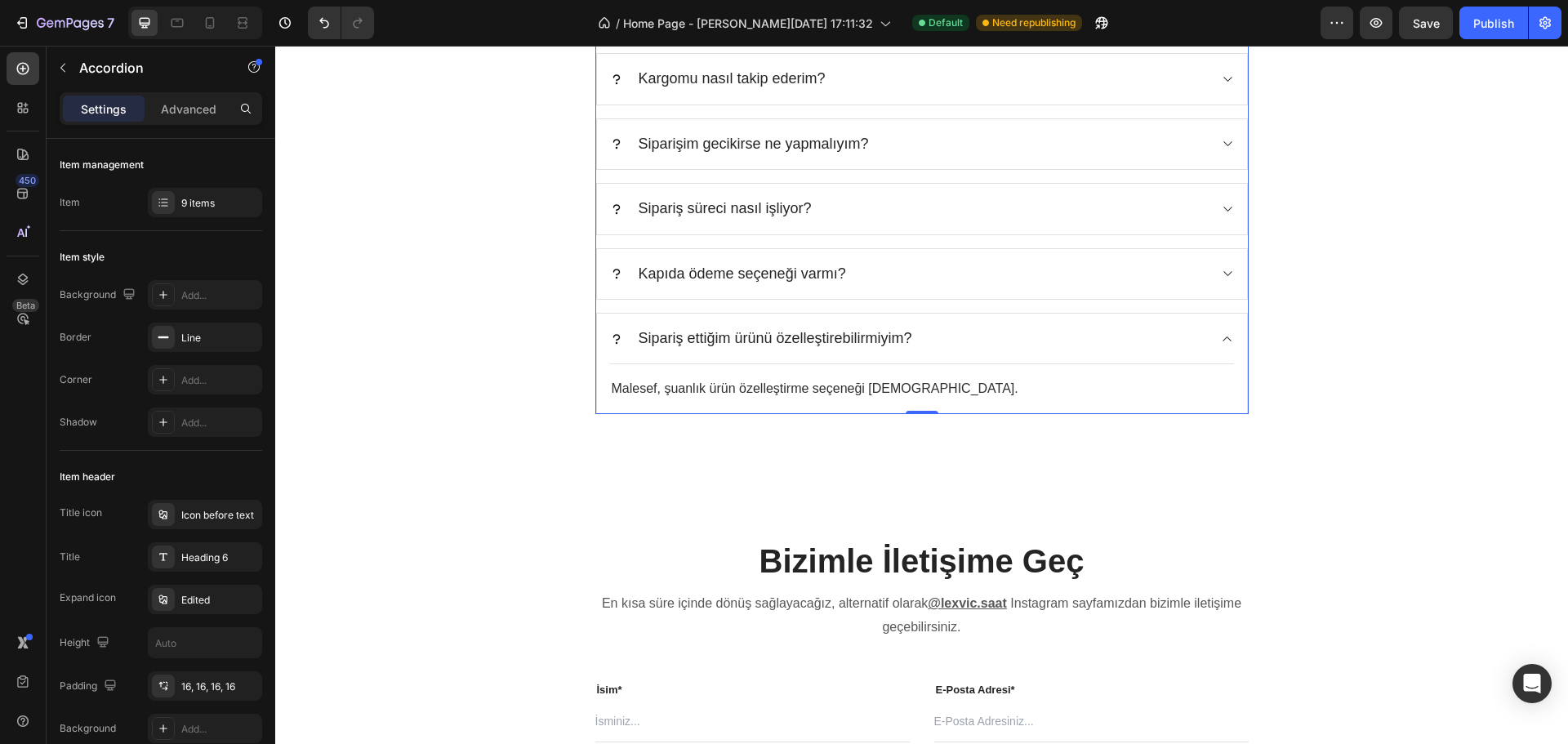
scroll to position [5556, 0]
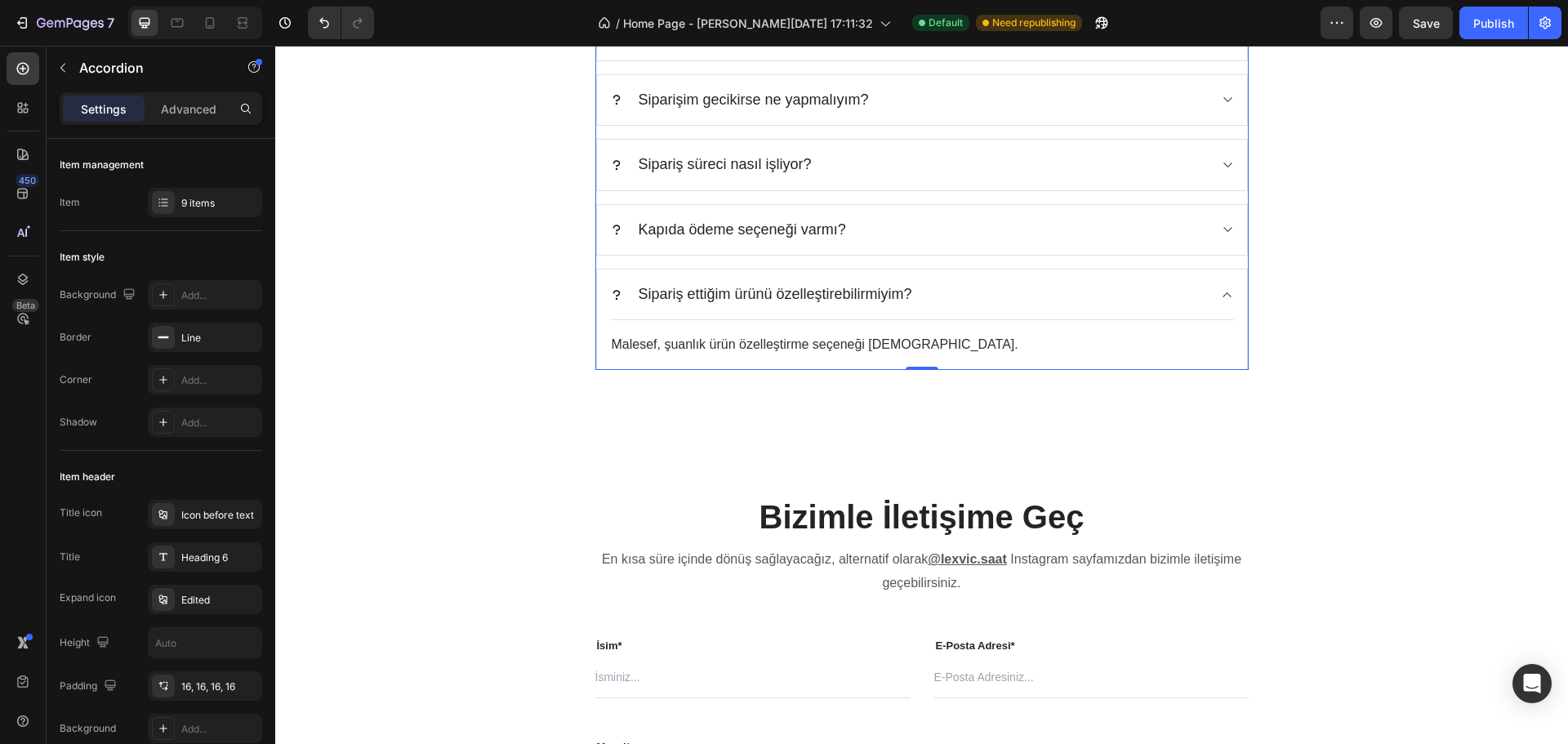
click at [959, 297] on div "Sipariş ettiğim ürünü özelleştirebilirmiyim?" at bounding box center [909, 294] width 598 height 23
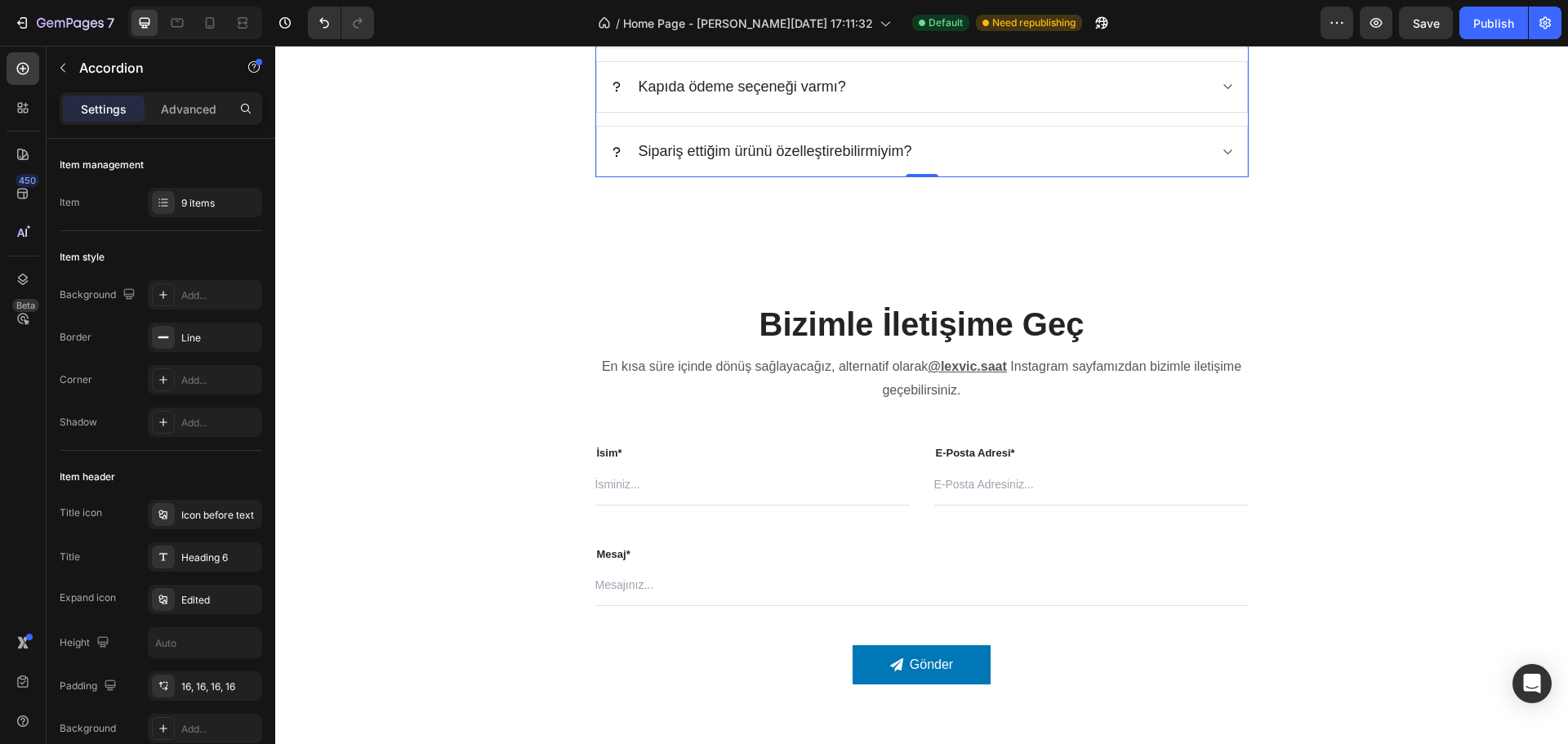
scroll to position [5801, 0]
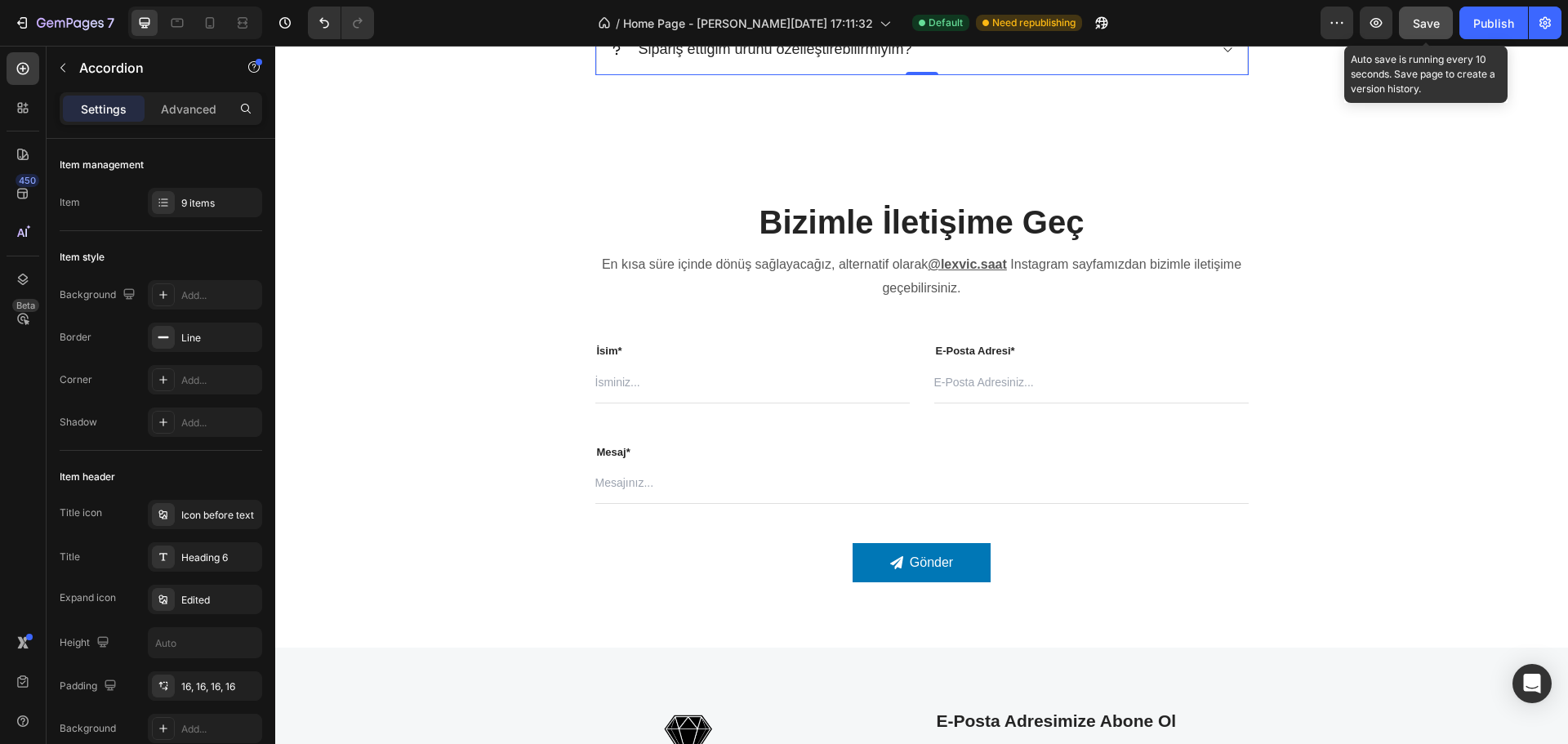
click at [1430, 29] on span "Save" at bounding box center [1426, 23] width 27 height 14
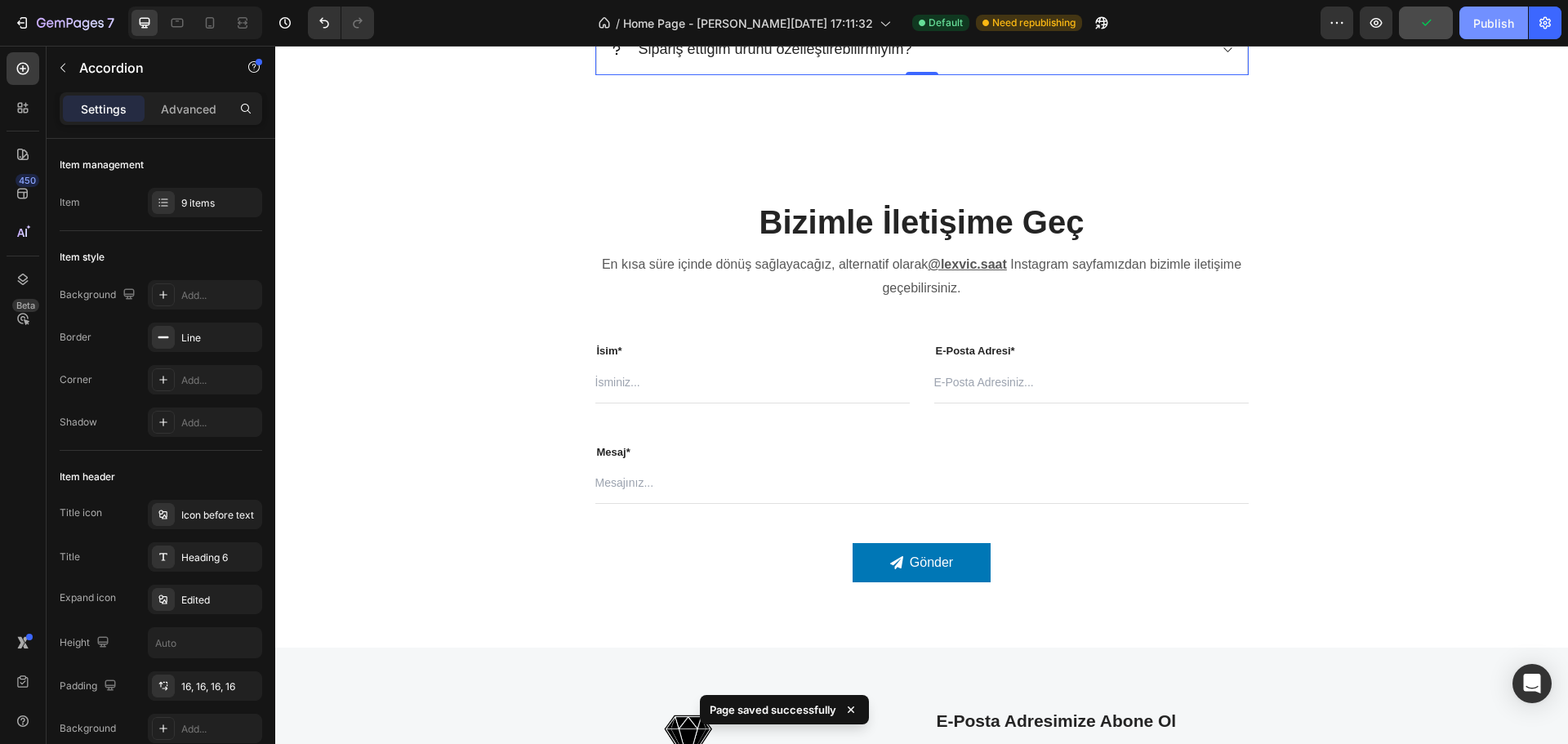
drag, startPoint x: 1472, startPoint y: 31, endPoint x: 1151, endPoint y: 52, distance: 321.7
click at [1472, 31] on button "Publish" at bounding box center [1494, 22] width 68 height 32
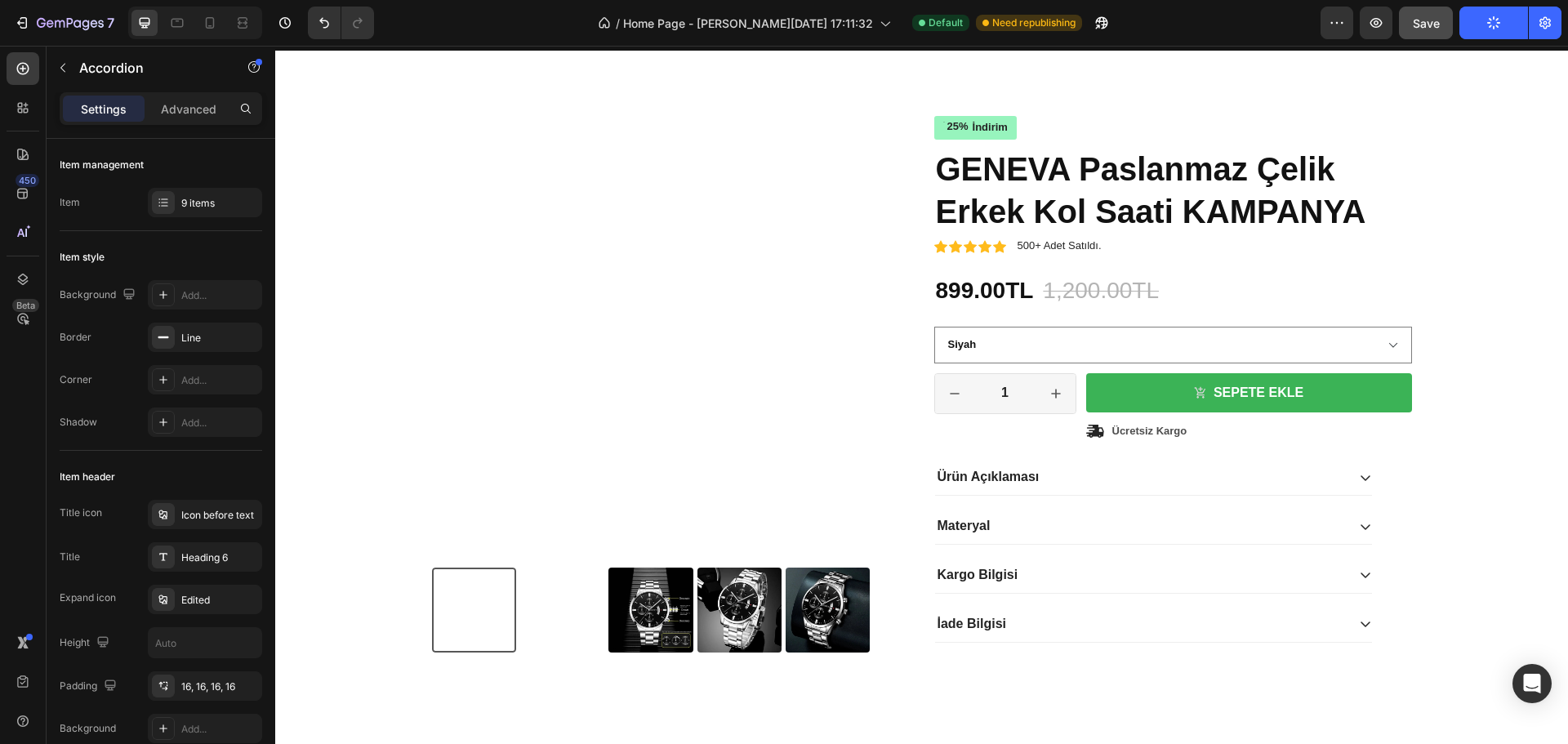
scroll to position [2478, 0]
